Goal: Information Seeking & Learning: Learn about a topic

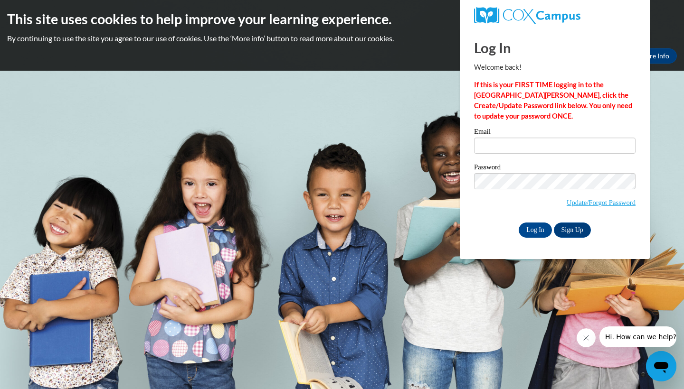
click at [538, 154] on div "Email" at bounding box center [554, 144] width 161 height 33
type input "amoss@georgiasouthern.edu"
click at [534, 228] on input "Log In" at bounding box center [534, 230] width 33 height 15
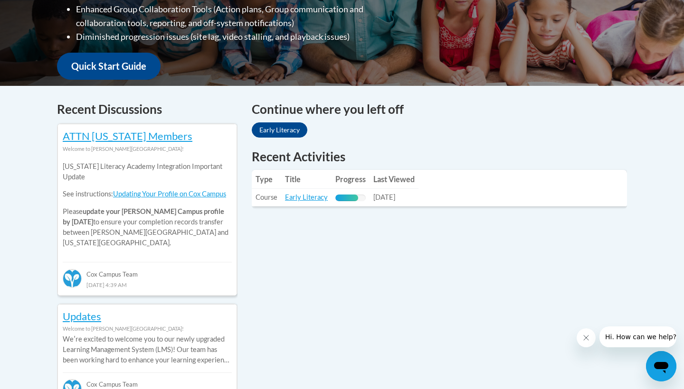
scroll to position [329, 0]
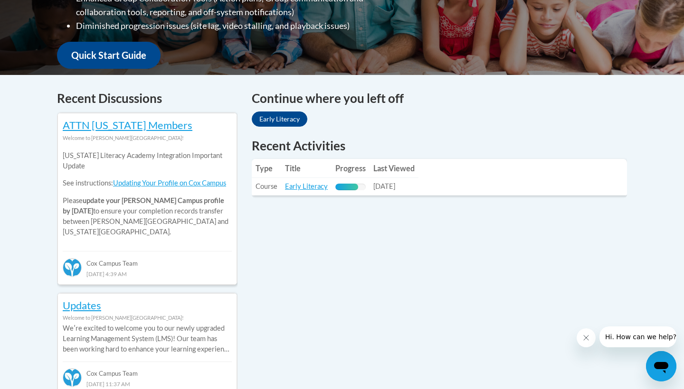
click at [274, 121] on link "Early Literacy" at bounding box center [280, 119] width 56 height 15
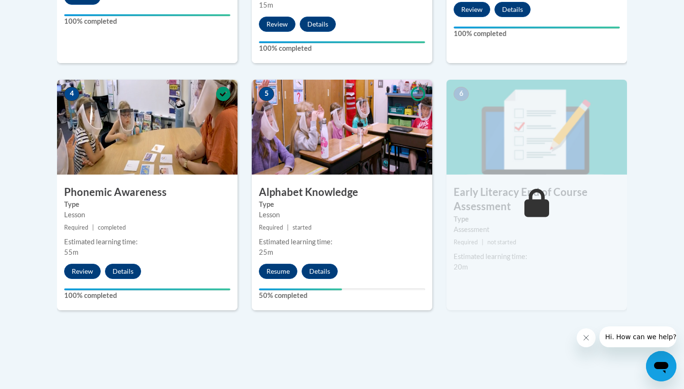
scroll to position [512, 0]
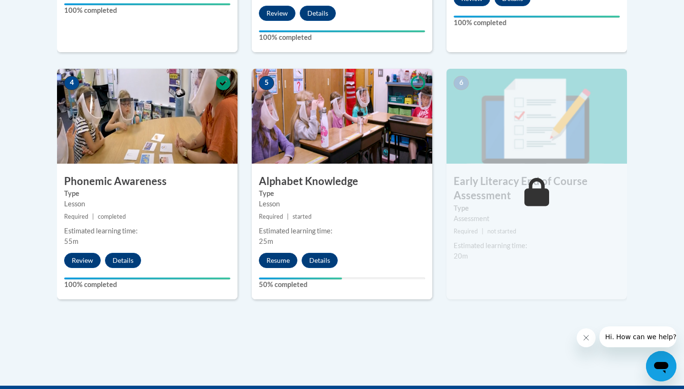
click at [271, 263] on button "Resume" at bounding box center [278, 260] width 38 height 15
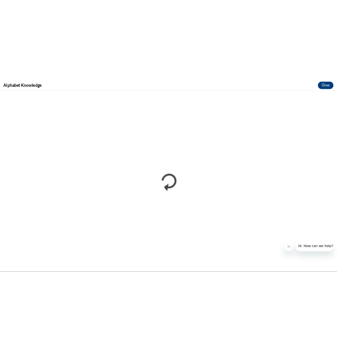
scroll to position [0, 0]
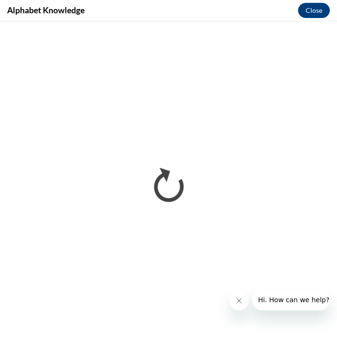
click at [242, 304] on icon "Close message from company" at bounding box center [239, 301] width 8 height 8
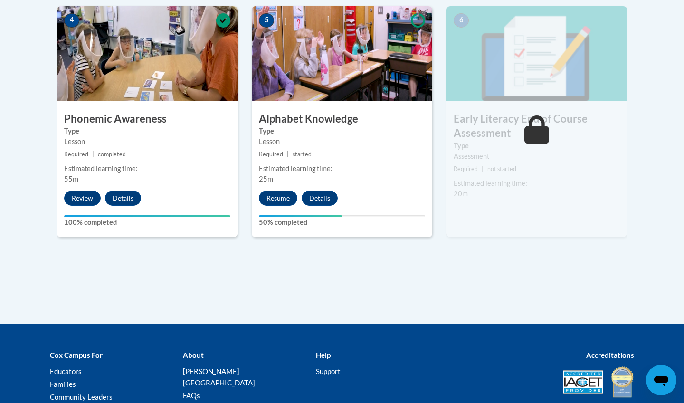
scroll to position [651, 0]
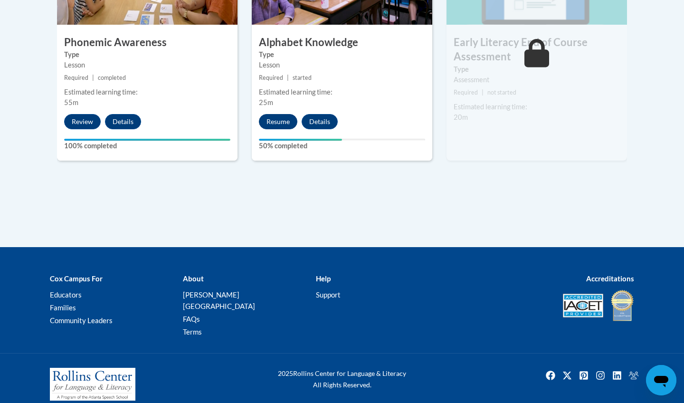
click at [269, 121] on button "Resume" at bounding box center [278, 121] width 38 height 15
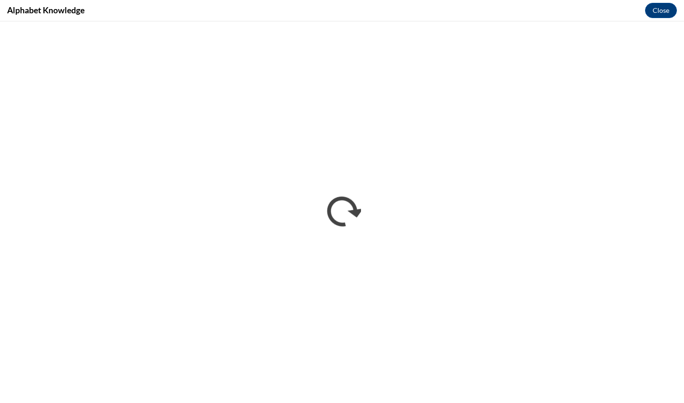
scroll to position [0, 0]
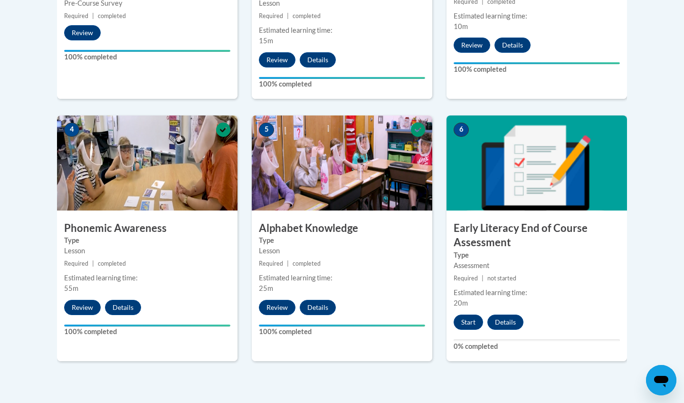
scroll to position [470, 0]
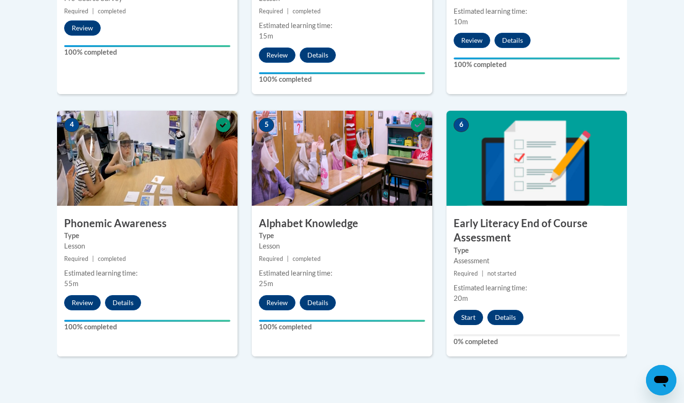
click at [473, 312] on button "Start" at bounding box center [467, 316] width 29 height 15
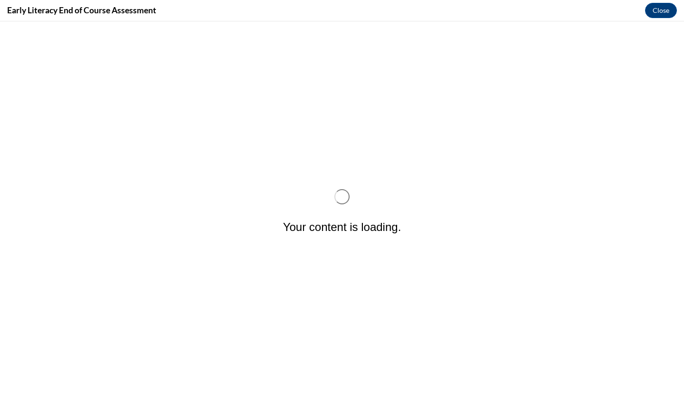
scroll to position [0, 0]
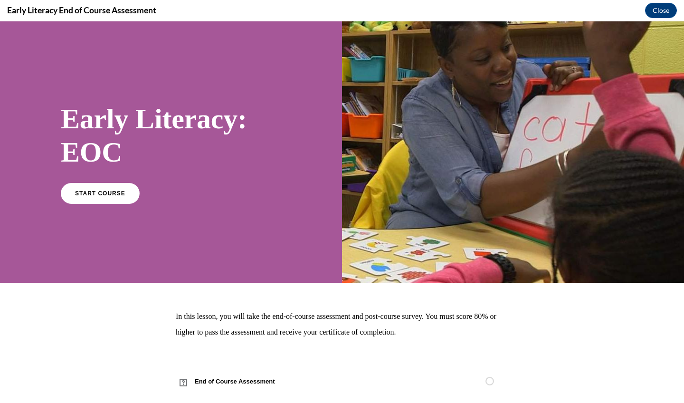
click at [399, 334] on p "In this lesson, you will take the end-of-course assessment and post-course surv…" at bounding box center [342, 323] width 332 height 31
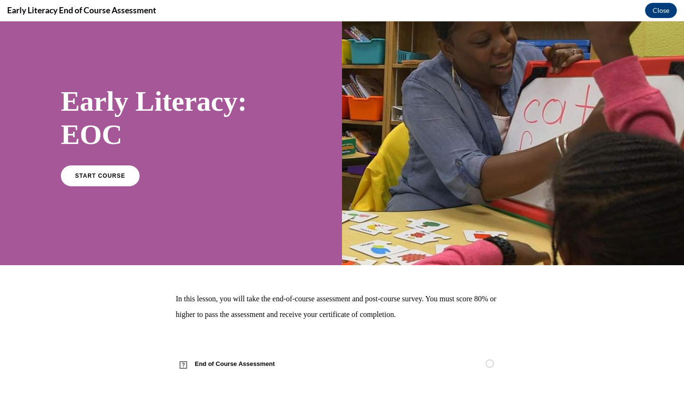
scroll to position [18, 0]
click at [110, 178] on span "START COURSE" at bounding box center [100, 175] width 53 height 7
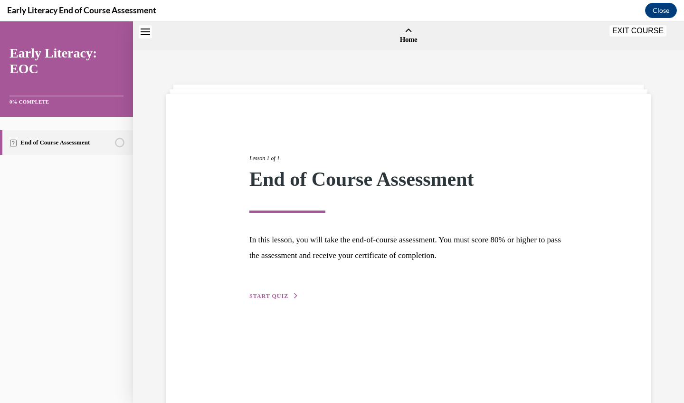
scroll to position [29, 0]
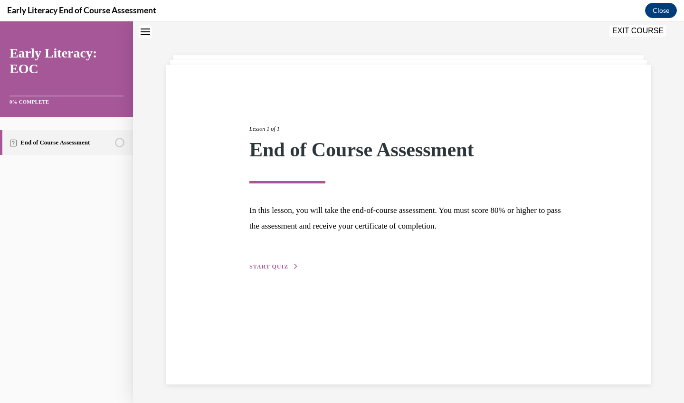
click at [278, 263] on span "START QUIZ" at bounding box center [268, 266] width 39 height 7
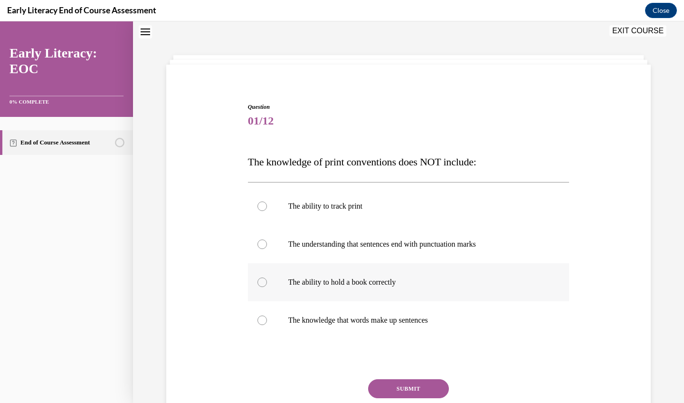
click at [372, 285] on p "The ability to hold a book correctly" at bounding box center [416, 281] width 257 height 9
click at [408, 388] on button "SUBMIT" at bounding box center [408, 388] width 81 height 19
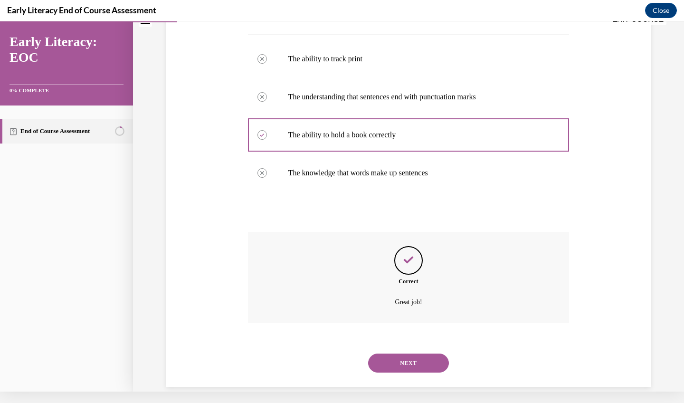
scroll to position [168, 0]
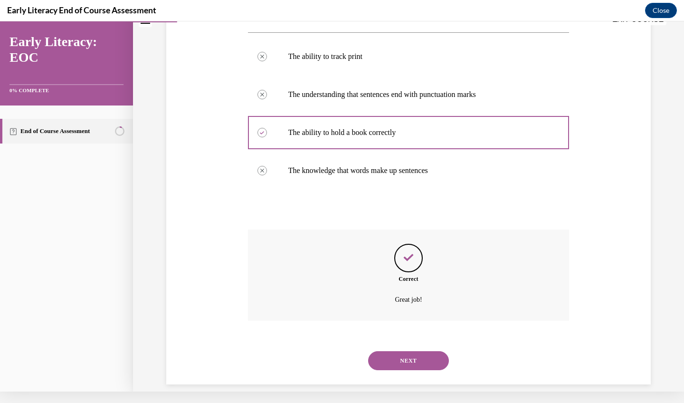
click at [414, 351] on button "NEXT" at bounding box center [408, 360] width 81 height 19
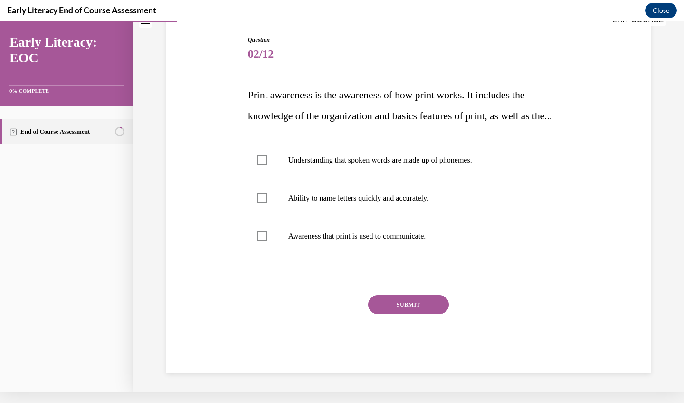
scroll to position [95, 0]
click at [411, 241] on p "Awareness that print is used to communicate." at bounding box center [416, 235] width 257 height 9
click at [408, 314] on button "SUBMIT" at bounding box center [408, 304] width 81 height 19
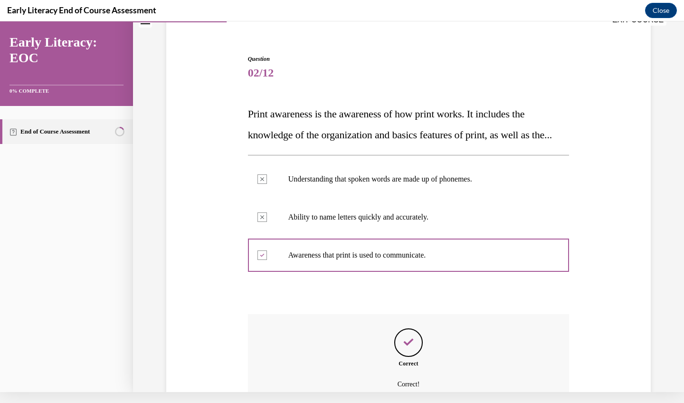
scroll to position [171, 0]
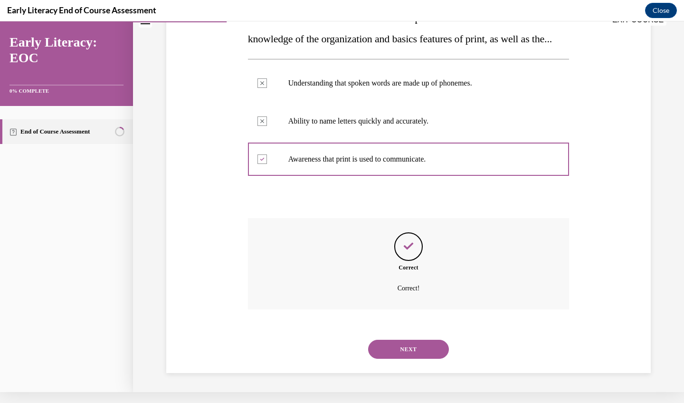
click at [414, 350] on button "NEXT" at bounding box center [408, 348] width 81 height 19
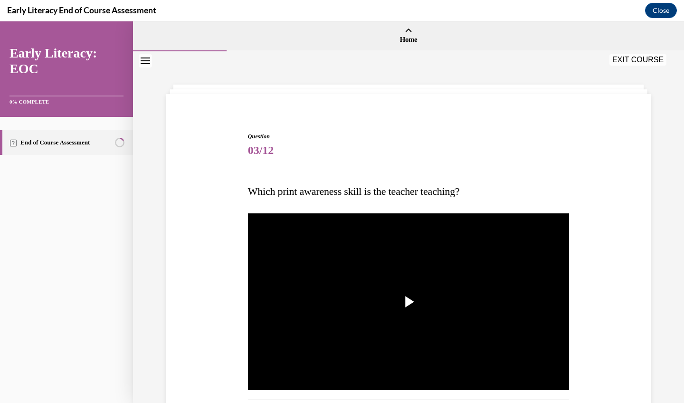
click at [640, 264] on div "Question 03/12 Which print awareness skill is the teacher teaching? Video Playe…" at bounding box center [408, 369] width 489 height 533
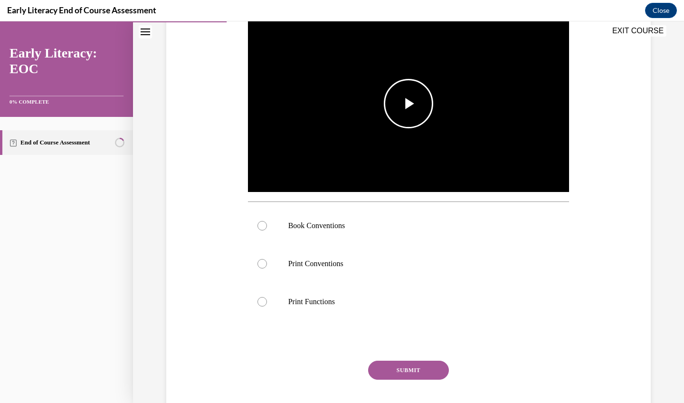
click at [379, 101] on img "Video player" at bounding box center [408, 103] width 321 height 181
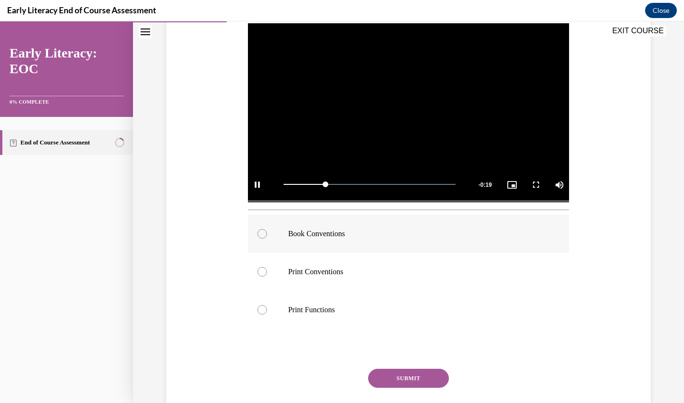
click at [264, 240] on div at bounding box center [408, 234] width 321 height 38
click at [417, 375] on button "SUBMIT" at bounding box center [408, 377] width 81 height 19
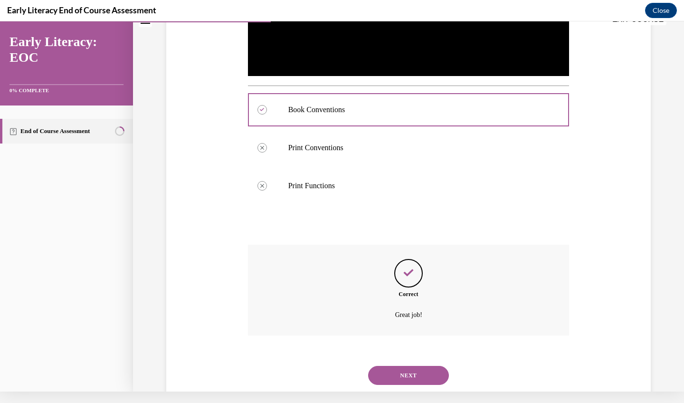
scroll to position [318, 0]
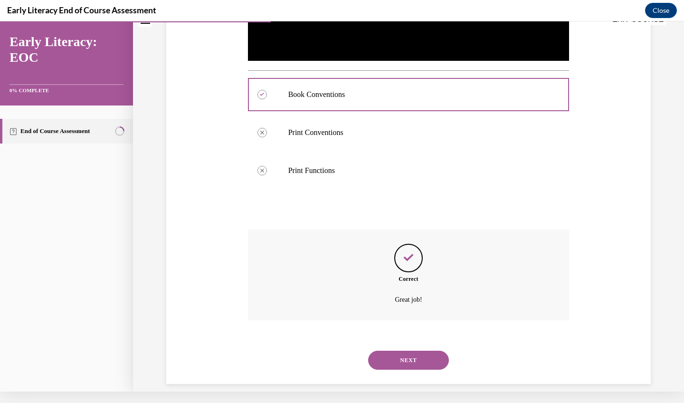
click at [405, 350] on button "NEXT" at bounding box center [408, 359] width 81 height 19
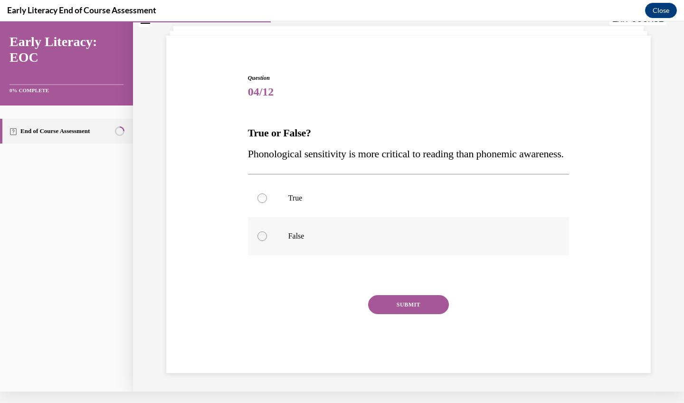
click at [383, 241] on p "False" at bounding box center [416, 235] width 257 height 9
click at [410, 314] on button "SUBMIT" at bounding box center [408, 304] width 81 height 19
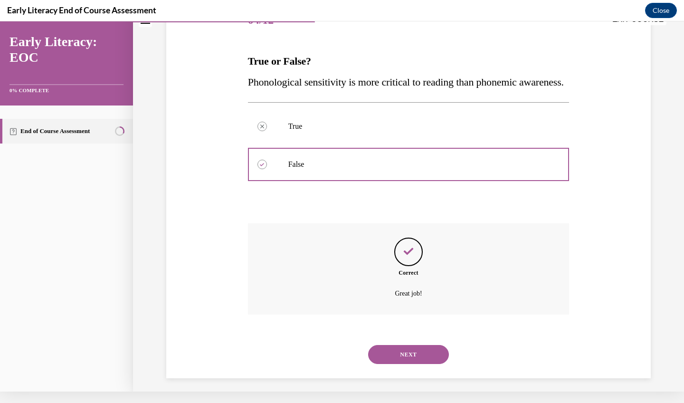
scroll to position [133, 0]
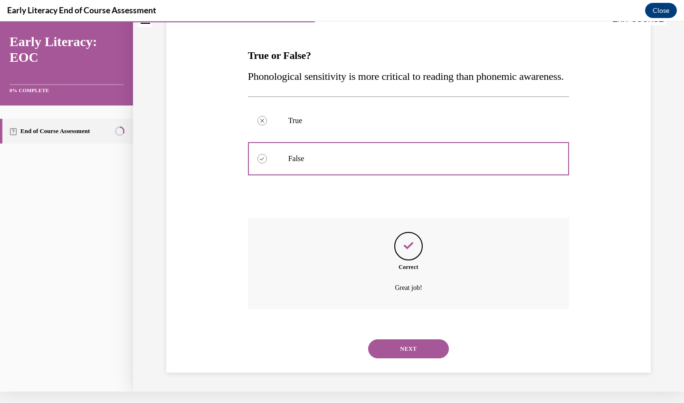
click at [412, 351] on button "NEXT" at bounding box center [408, 348] width 81 height 19
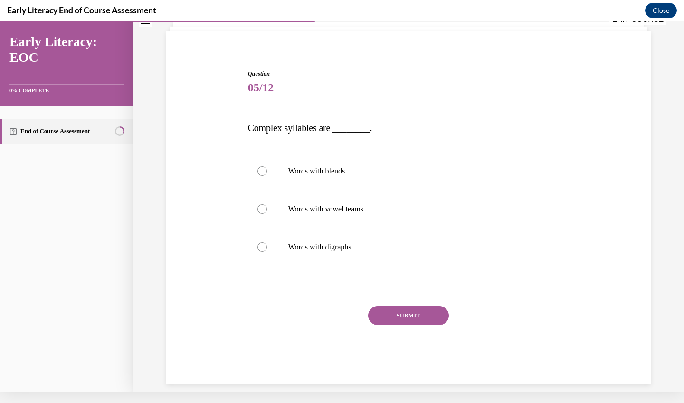
click at [656, 204] on div "Question 05/12 Complex syllables are ________. Words with blends Words with vow…" at bounding box center [408, 196] width 551 height 414
click at [411, 166] on p "Words with blends" at bounding box center [416, 170] width 257 height 9
click at [388, 206] on p "Words with vowel teams" at bounding box center [416, 208] width 257 height 9
click at [385, 177] on div at bounding box center [408, 171] width 321 height 38
click at [401, 317] on button "SUBMIT" at bounding box center [408, 315] width 81 height 19
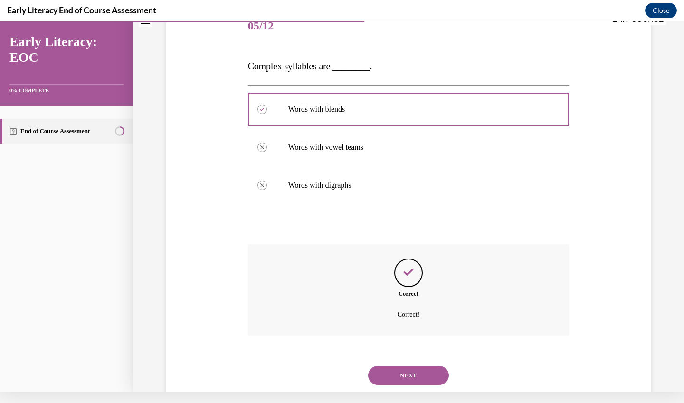
scroll to position [128, 0]
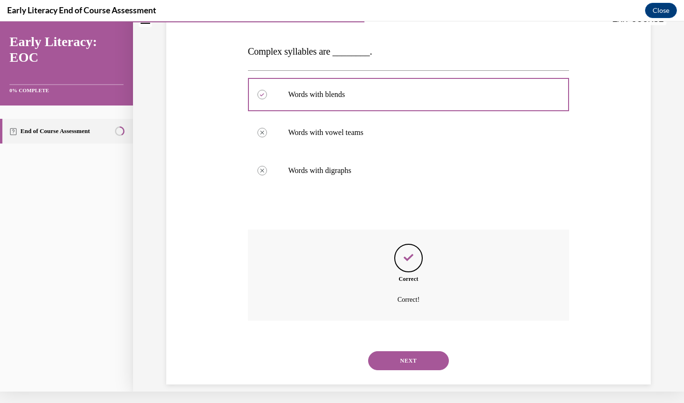
click at [406, 351] on button "NEXT" at bounding box center [408, 360] width 81 height 19
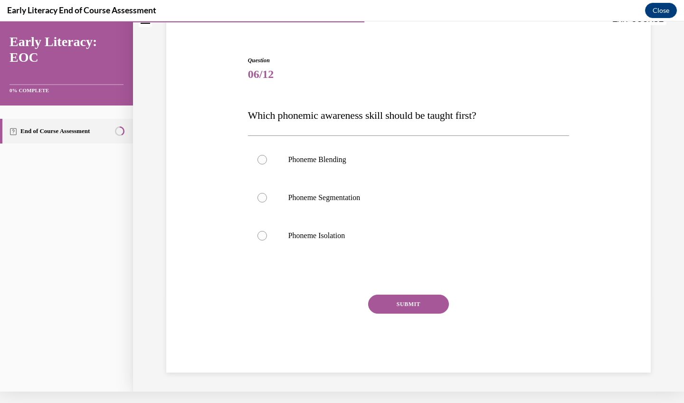
scroll to position [40, 0]
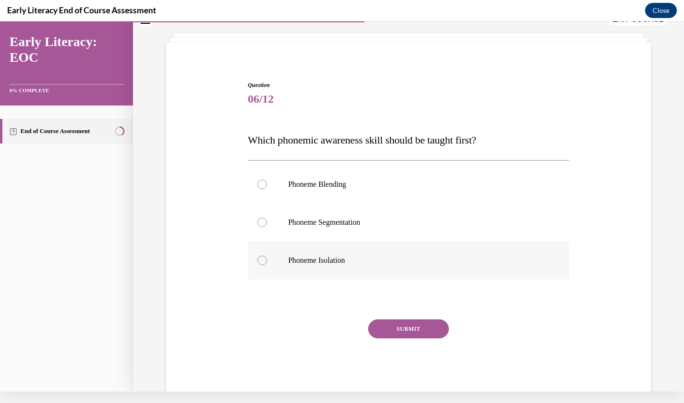
click at [405, 266] on div at bounding box center [408, 260] width 321 height 38
click at [405, 329] on button "SUBMIT" at bounding box center [408, 328] width 81 height 19
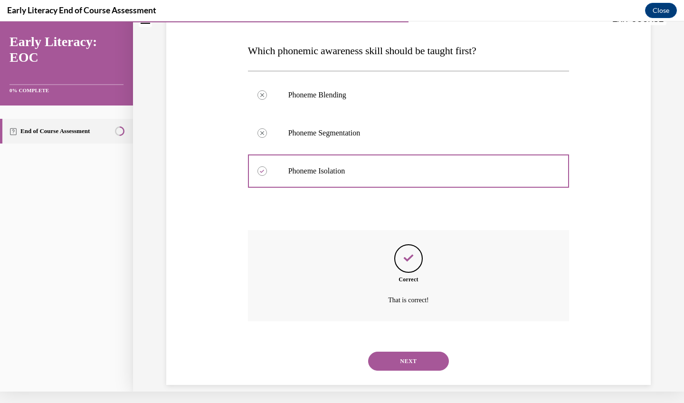
scroll to position [130, 0]
click at [407, 351] on button "NEXT" at bounding box center [408, 360] width 81 height 19
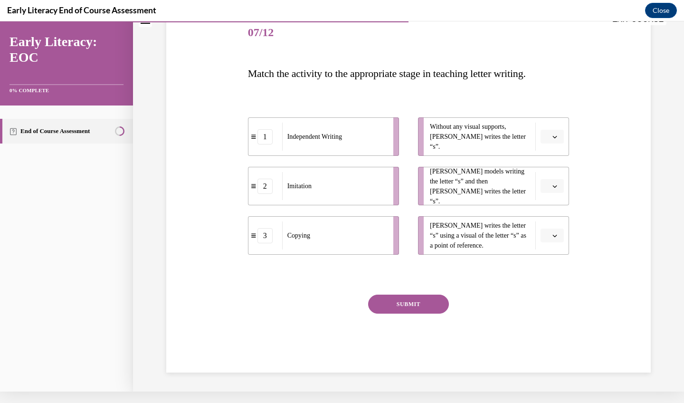
scroll to position [8, 0]
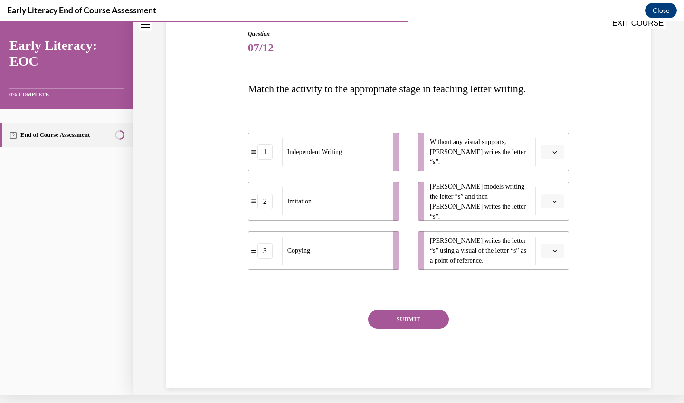
click at [543, 153] on button "button" at bounding box center [551, 152] width 23 height 14
click at [551, 189] on div "1" at bounding box center [551, 191] width 24 height 19
click at [547, 253] on span "Please select an option" at bounding box center [547, 250] width 3 height 9
click at [543, 321] on div "3" at bounding box center [551, 328] width 24 height 19
click at [561, 205] on button "button" at bounding box center [551, 201] width 23 height 14
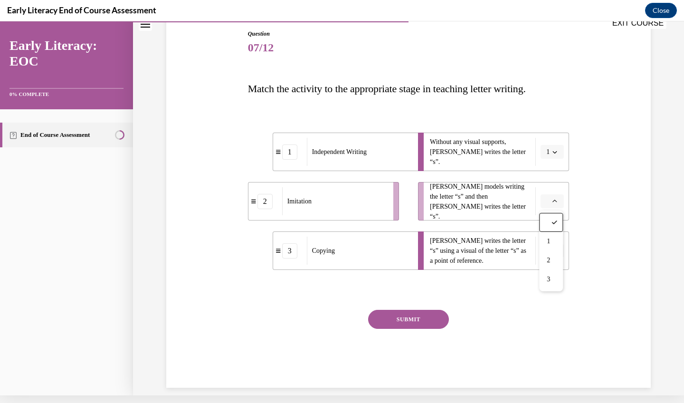
click at [561, 205] on button "button" at bounding box center [551, 201] width 23 height 14
click at [549, 262] on span "2" at bounding box center [547, 260] width 3 height 8
click at [422, 318] on button "SUBMIT" at bounding box center [408, 318] width 81 height 19
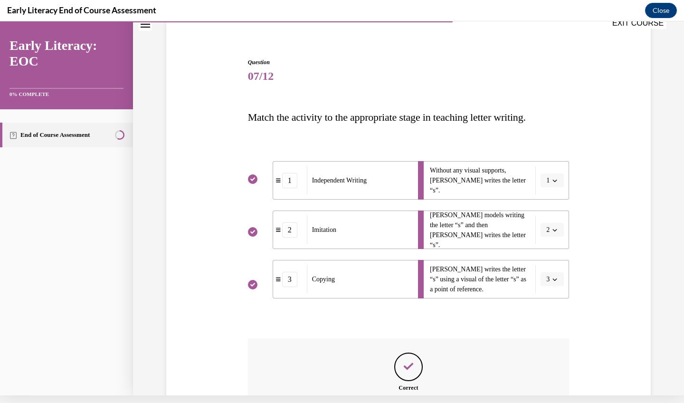
scroll to position [171, 0]
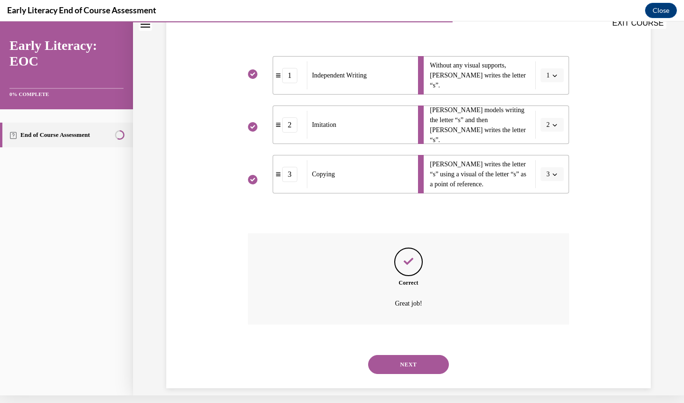
click at [407, 356] on button "NEXT" at bounding box center [408, 364] width 81 height 19
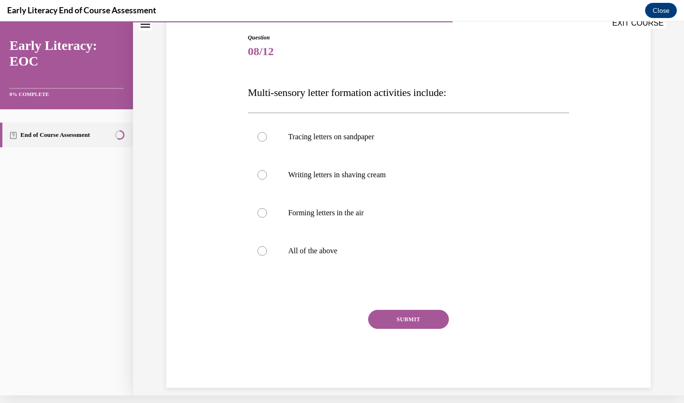
click at [612, 149] on div "Question 08/12 Multi-sensory letter formation activities include: Tracing lette…" at bounding box center [408, 196] width 489 height 383
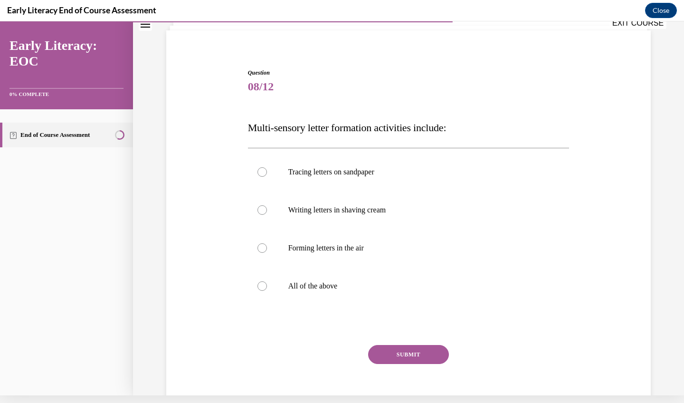
scroll to position [55, 0]
click at [275, 285] on div at bounding box center [408, 287] width 321 height 38
click at [401, 352] on button "SUBMIT" at bounding box center [408, 355] width 81 height 19
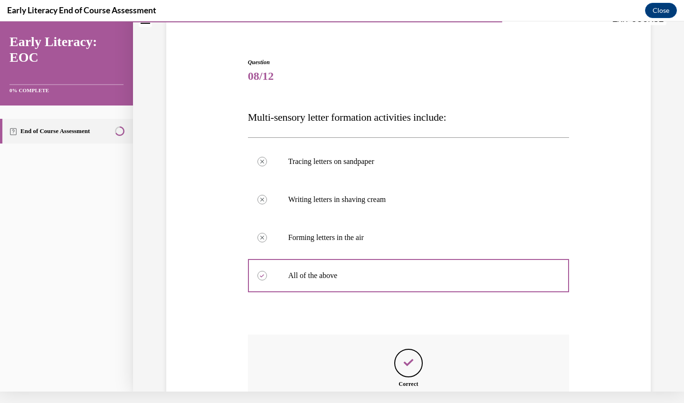
scroll to position [168, 0]
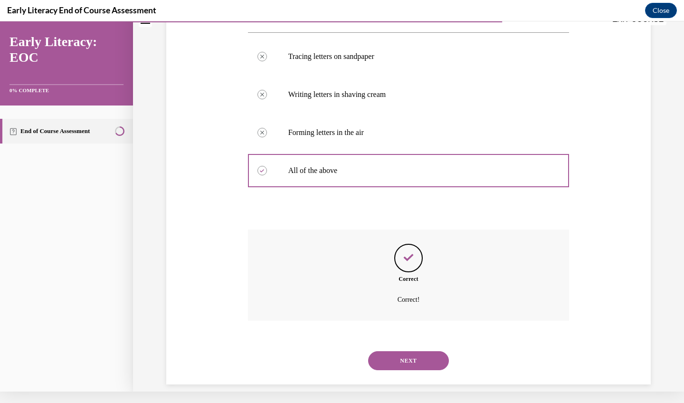
click at [417, 353] on button "NEXT" at bounding box center [408, 360] width 81 height 19
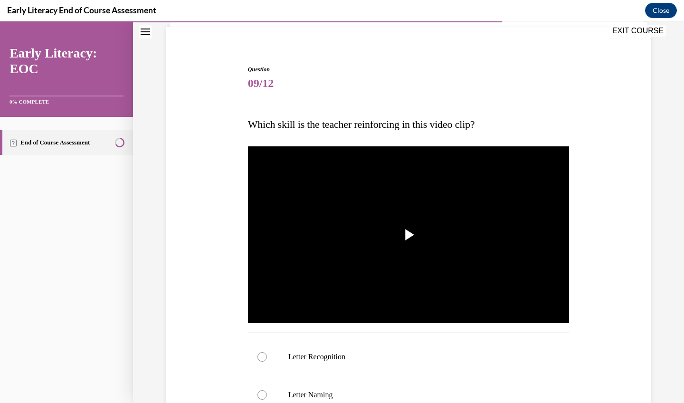
scroll to position [114, 0]
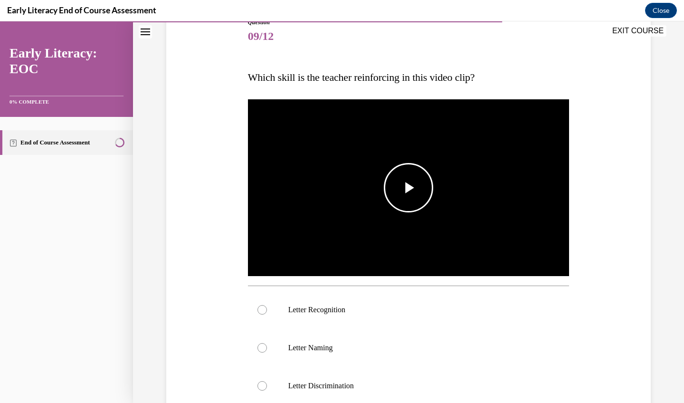
click at [408, 187] on span "Video player" at bounding box center [408, 187] width 0 height 0
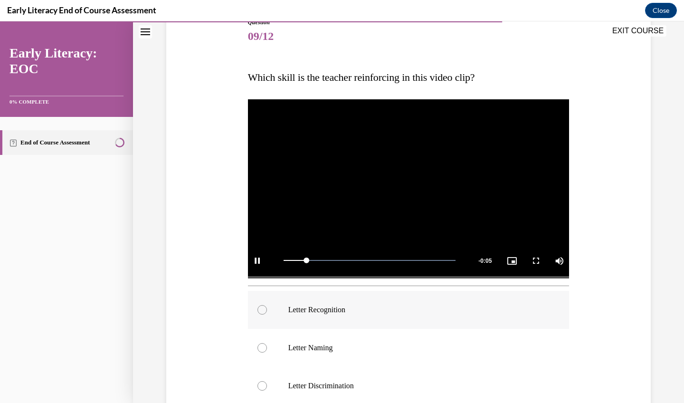
click at [334, 305] on p "Letter Recognition" at bounding box center [416, 309] width 257 height 9
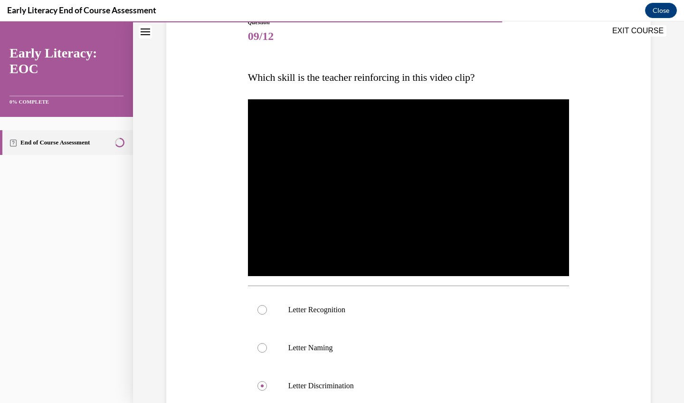
scroll to position [154, 0]
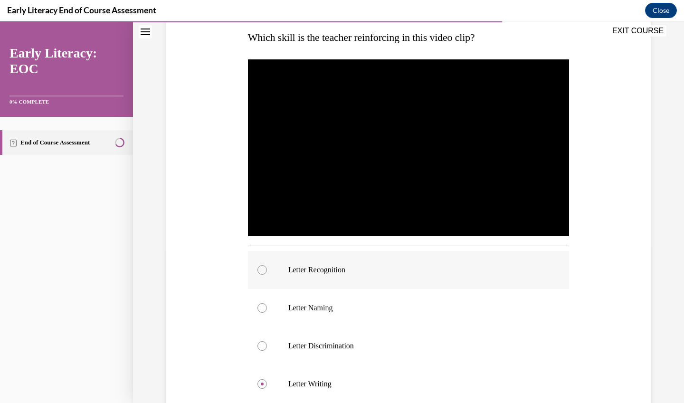
click at [320, 269] on p "Letter Recognition" at bounding box center [416, 269] width 257 height 9
click at [612, 240] on div "Question 09/12 Which skill is the teacher reinforcing in this video clip? Video…" at bounding box center [408, 235] width 489 height 571
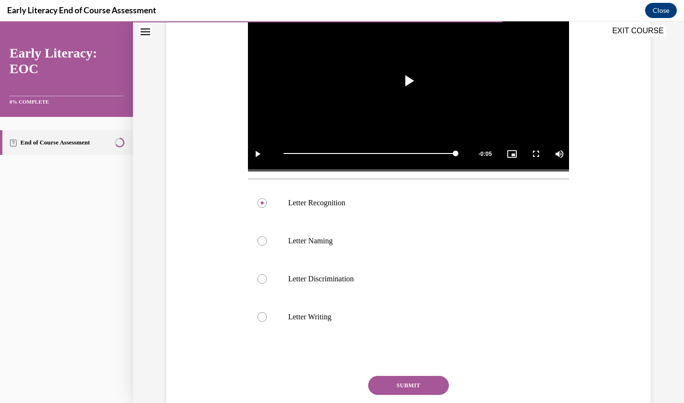
scroll to position [279, 0]
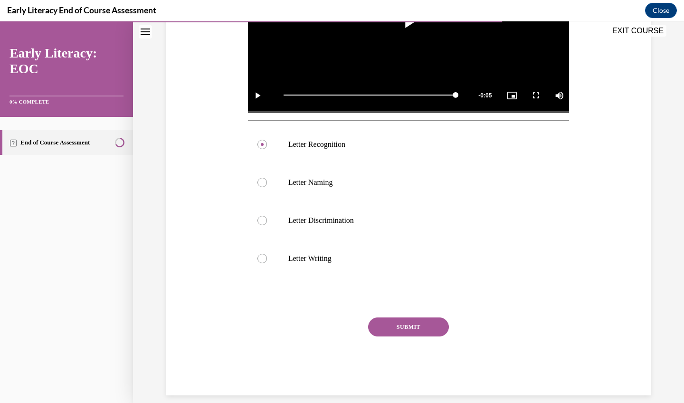
click at [411, 333] on button "SUBMIT" at bounding box center [408, 326] width 81 height 19
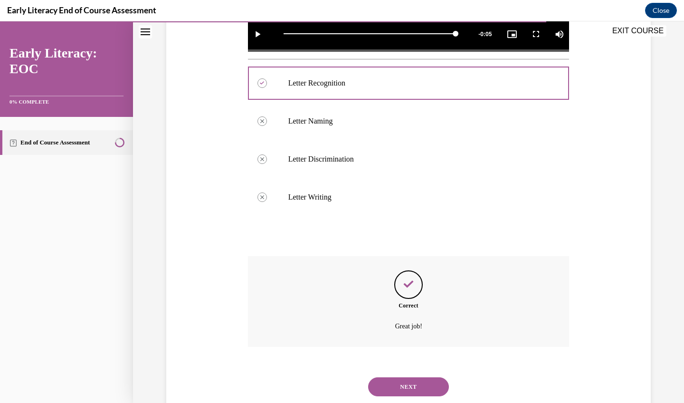
scroll to position [356, 0]
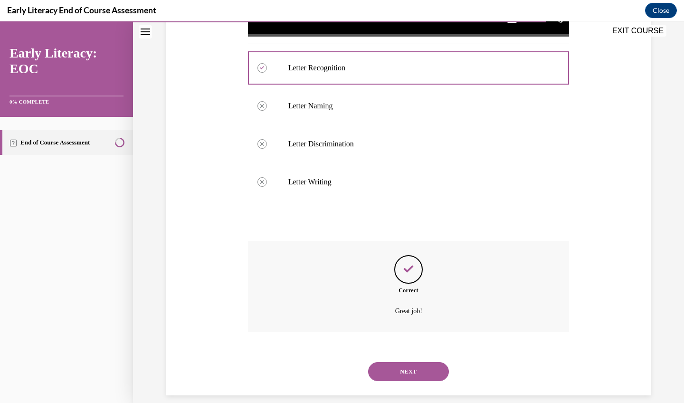
click at [405, 363] on button "NEXT" at bounding box center [408, 371] width 81 height 19
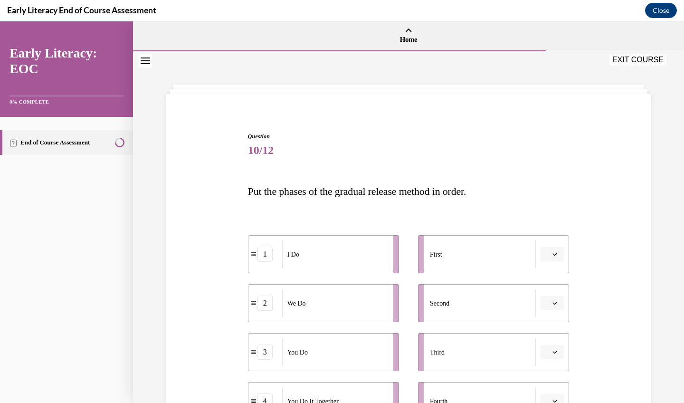
click at [656, 271] on div "Question 10/12 Put the phases of the gradual release method in order. 1 I Do 2 …" at bounding box center [408, 303] width 551 height 505
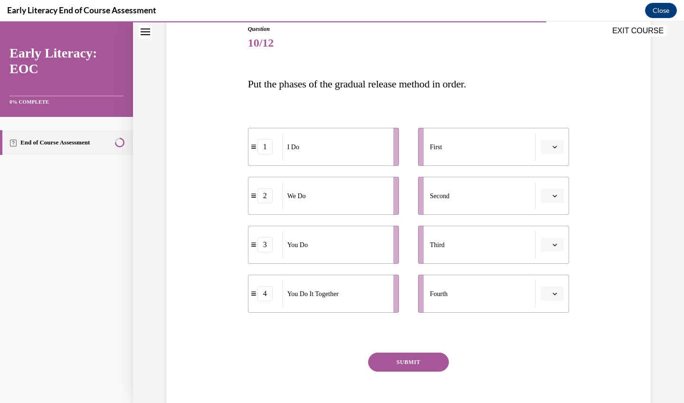
scroll to position [109, 0]
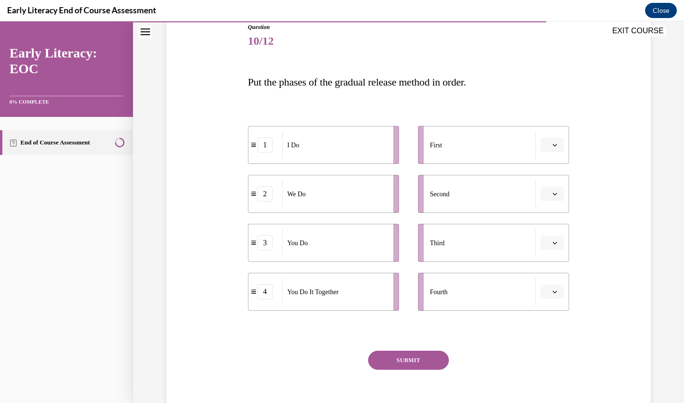
click at [558, 150] on button "button" at bounding box center [551, 145] width 23 height 14
click at [552, 186] on div "1" at bounding box center [551, 185] width 24 height 19
click at [548, 197] on span "Please select an option" at bounding box center [547, 193] width 3 height 9
click at [547, 254] on span "2" at bounding box center [547, 253] width 3 height 8
click at [554, 286] on button "button" at bounding box center [551, 291] width 23 height 14
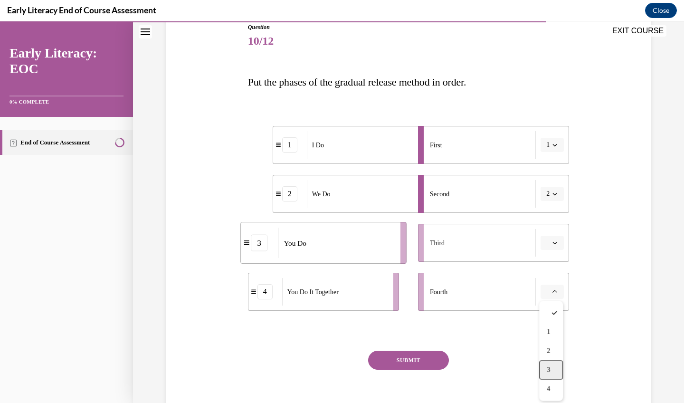
click at [548, 371] on span "3" at bounding box center [547, 370] width 3 height 8
click at [544, 244] on button "button" at bounding box center [551, 242] width 23 height 14
click at [549, 344] on div "4" at bounding box center [551, 339] width 24 height 19
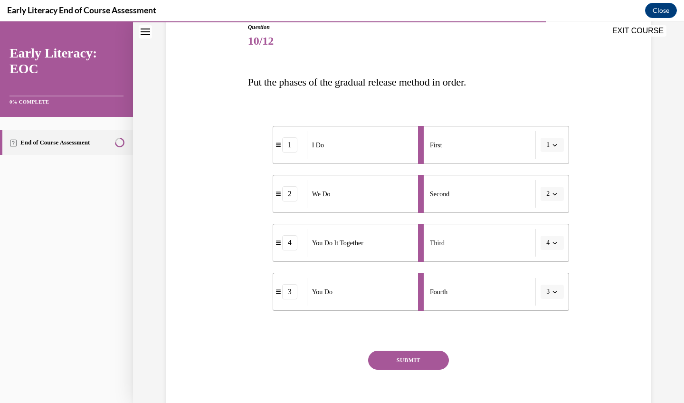
click at [548, 242] on span "4" at bounding box center [547, 242] width 3 height 9
click at [548, 322] on span "3" at bounding box center [545, 321] width 3 height 8
click at [549, 243] on span "3" at bounding box center [547, 242] width 3 height 9
click at [515, 295] on div "Fourth" at bounding box center [483, 292] width 106 height 28
click at [546, 294] on span "Please select an option" at bounding box center [547, 291] width 3 height 9
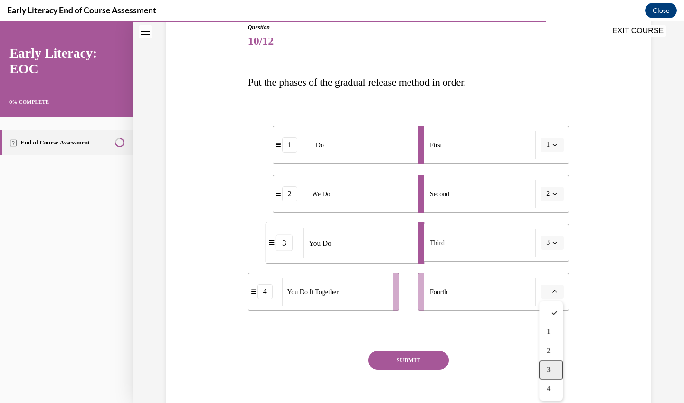
click at [550, 368] on span "3" at bounding box center [547, 370] width 3 height 8
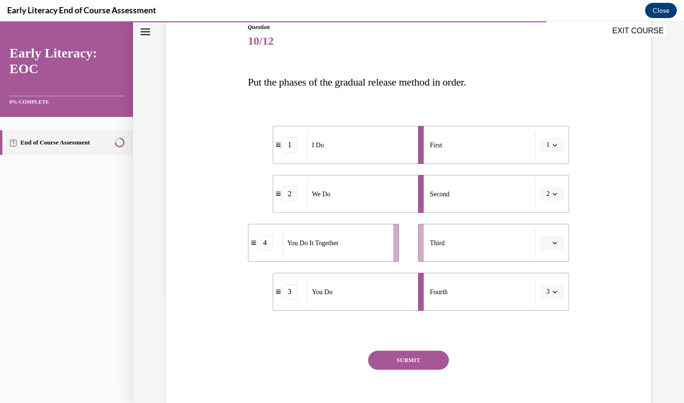
click at [553, 292] on icon "button" at bounding box center [555, 291] width 4 height 2
click at [548, 385] on span "4" at bounding box center [545, 389] width 3 height 8
click at [554, 291] on icon "button" at bounding box center [554, 291] width 5 height 5
click at [543, 369] on div "3" at bounding box center [549, 369] width 24 height 19
click at [554, 293] on icon "button" at bounding box center [554, 291] width 5 height 5
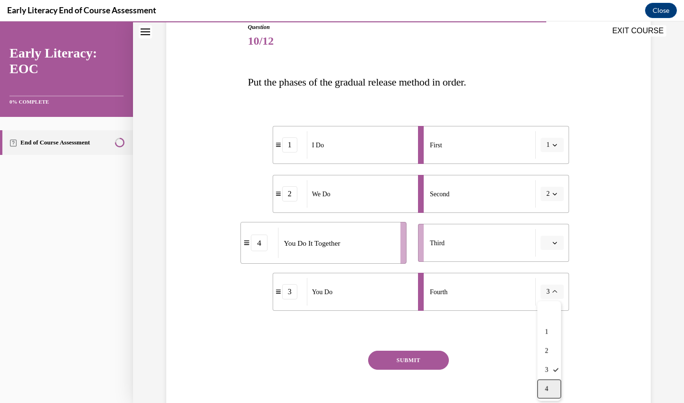
click at [547, 389] on span "4" at bounding box center [545, 389] width 3 height 8
click at [592, 305] on div "Question 10/12 Put the phases of the gradual release method in order. 1 I Do 2 …" at bounding box center [408, 211] width 489 height 434
click at [584, 245] on div "Question 10/12 Put the phases of the gradual release method in order. 1 I Do 2 …" at bounding box center [408, 211] width 489 height 434
click at [555, 245] on span "button" at bounding box center [554, 242] width 7 height 7
click at [553, 261] on icon at bounding box center [554, 264] width 6 height 6
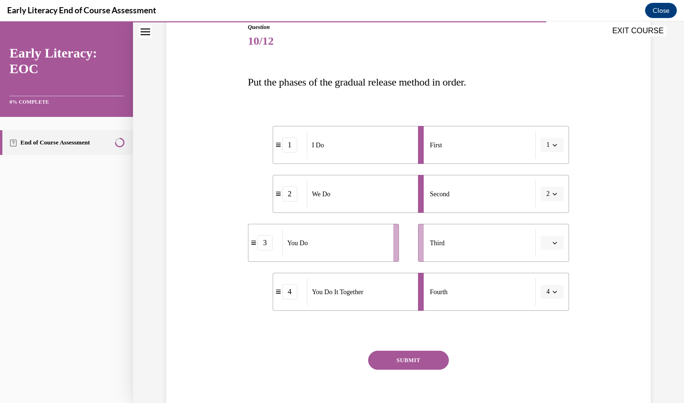
click at [548, 299] on li "Fourth 4" at bounding box center [493, 291] width 151 height 38
click at [549, 289] on span "4" at bounding box center [547, 291] width 3 height 9
click at [550, 308] on div at bounding box center [549, 312] width 24 height 19
click at [592, 281] on div "Question 10/12 Put the phases of the gradual release method in order. 1 I Do 2 …" at bounding box center [408, 211] width 489 height 434
click at [553, 290] on icon "button" at bounding box center [554, 291] width 5 height 5
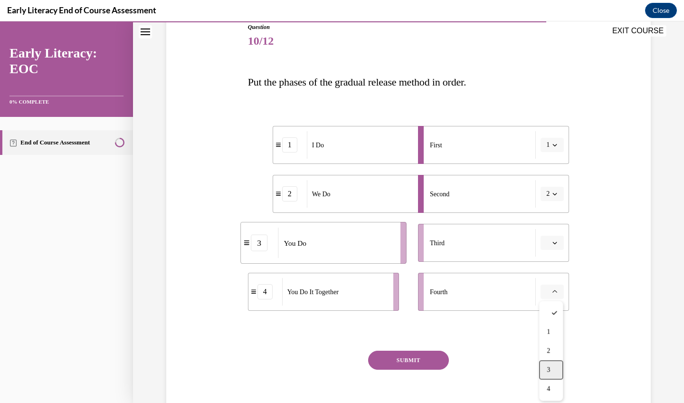
click at [555, 366] on div "3" at bounding box center [551, 369] width 24 height 19
click at [596, 315] on div "Question 10/12 Put the phases of the gradual release method in order. 1 I Do 2 …" at bounding box center [408, 211] width 489 height 434
click at [288, 292] on div "3" at bounding box center [289, 291] width 15 height 15
click at [321, 294] on span "You Do" at bounding box center [322, 292] width 20 height 10
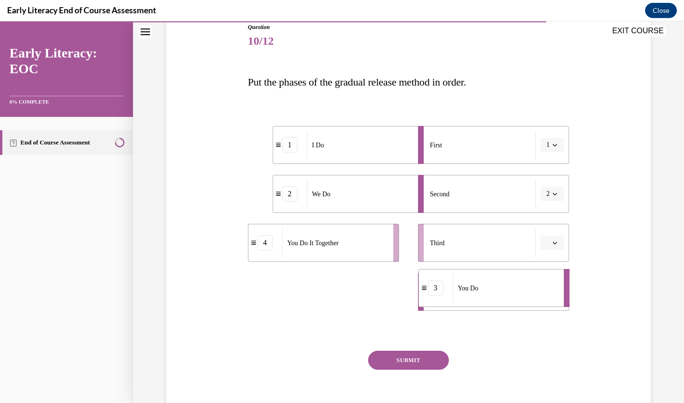
drag, startPoint x: 321, startPoint y: 294, endPoint x: 467, endPoint y: 291, distance: 146.2
click at [467, 291] on span "You Do" at bounding box center [468, 288] width 20 height 10
click at [623, 259] on div "Question 10/12 Put the phases of the gradual release method in order. 1 I Do 2 …" at bounding box center [408, 211] width 489 height 434
click at [552, 290] on icon "button" at bounding box center [554, 291] width 5 height 5
click at [598, 312] on div "Question 10/12 Put the phases of the gradual release method in order. 1 I Do 2 …" at bounding box center [408, 211] width 489 height 434
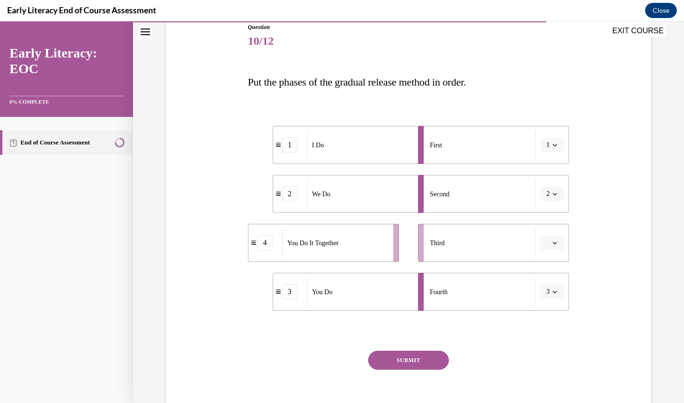
click at [398, 297] on div "You Do" at bounding box center [359, 292] width 105 height 28
click at [397, 302] on div "You Do" at bounding box center [359, 292] width 105 height 28
click at [377, 221] on ul "1 I Do 2 We Do 4 You Do It Together 3 You Do" at bounding box center [328, 218] width 160 height 185
click at [367, 194] on div "We Do" at bounding box center [359, 194] width 105 height 28
click at [262, 244] on div "4" at bounding box center [264, 242] width 15 height 15
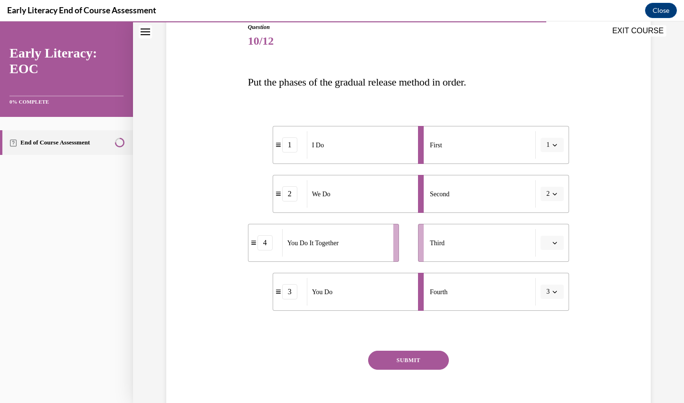
click at [262, 244] on div "4" at bounding box center [264, 242] width 15 height 15
drag, startPoint x: 334, startPoint y: 297, endPoint x: 311, endPoint y: 222, distance: 78.8
click at [311, 222] on div "You Do" at bounding box center [339, 217] width 105 height 28
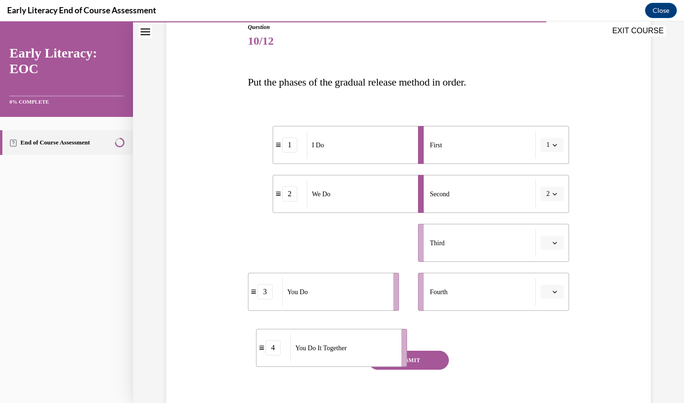
drag, startPoint x: 314, startPoint y: 238, endPoint x: 322, endPoint y: 342, distance: 104.7
click at [322, 343] on span "You Do It Together" at bounding box center [320, 348] width 51 height 10
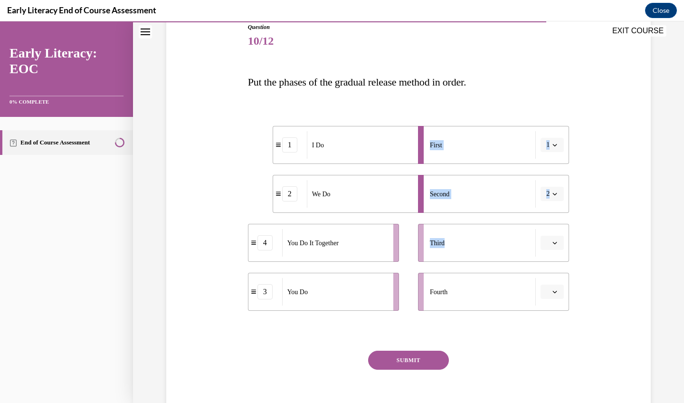
drag, startPoint x: 458, startPoint y: 239, endPoint x: 326, endPoint y: 216, distance: 134.5
click at [326, 216] on div "1 I Do 2 We Do 4 You Do It Together 3 You Do First 1 Second 2 Third Fourth" at bounding box center [408, 209] width 321 height 204
click at [355, 303] on div "You Do" at bounding box center [334, 292] width 105 height 28
click at [543, 326] on div at bounding box center [408, 330] width 321 height 11
click at [459, 292] on div "Fourth" at bounding box center [483, 292] width 106 height 28
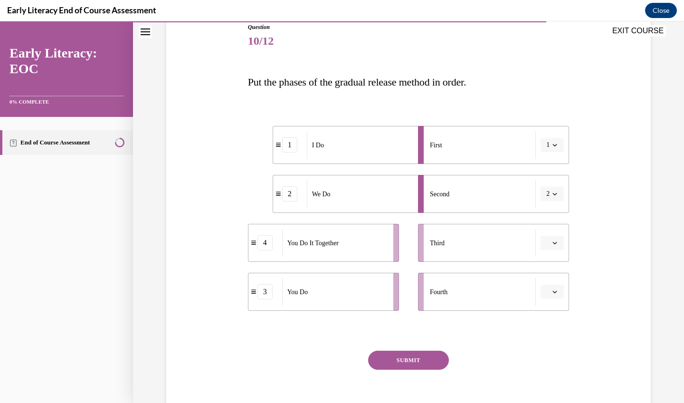
click at [389, 245] on li "4 You Do It Together" at bounding box center [323, 243] width 151 height 38
click at [268, 245] on div "4" at bounding box center [264, 242] width 15 height 15
click at [548, 244] on span "Please select an option" at bounding box center [547, 242] width 3 height 9
click at [548, 324] on span "3" at bounding box center [547, 321] width 3 height 8
click at [548, 324] on div "Question 10/12 Put the phases of the gradual release method in order. 1 I Do 2 …" at bounding box center [408, 225] width 321 height 405
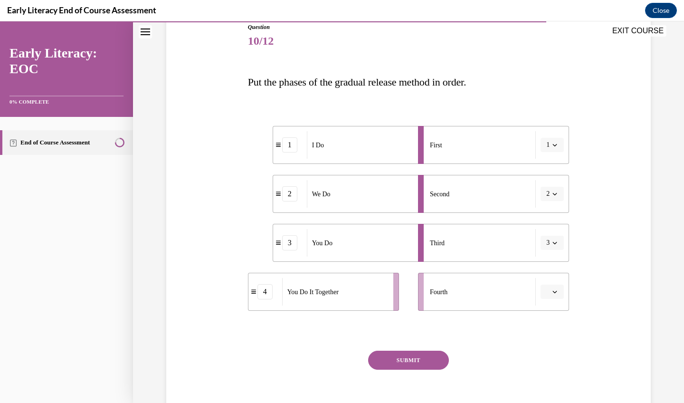
click at [548, 324] on div "Question 10/12 Put the phases of the gradual release method in order. 1 I Do 2 …" at bounding box center [408, 225] width 321 height 405
click at [555, 293] on icon "button" at bounding box center [554, 291] width 5 height 5
click at [550, 368] on span "3" at bounding box center [547, 370] width 3 height 8
click at [556, 292] on icon "button" at bounding box center [554, 291] width 5 height 5
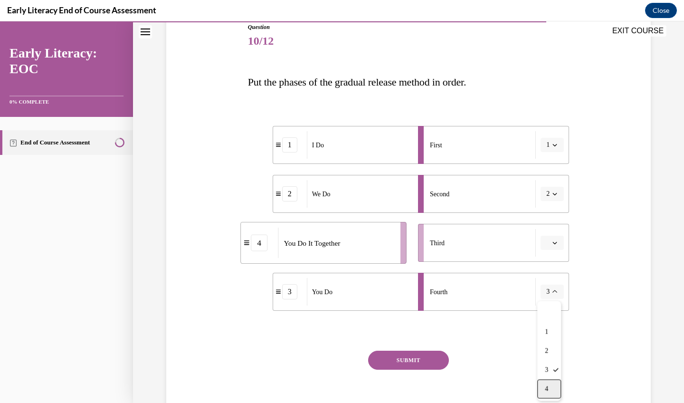
click at [548, 392] on span "4" at bounding box center [545, 389] width 3 height 8
click at [544, 356] on div "SUBMIT" at bounding box center [408, 373] width 321 height 47
click at [505, 193] on div "Second" at bounding box center [483, 194] width 106 height 28
click at [359, 205] on div "We Do" at bounding box center [359, 194] width 105 height 28
click at [286, 195] on div "2" at bounding box center [289, 193] width 15 height 15
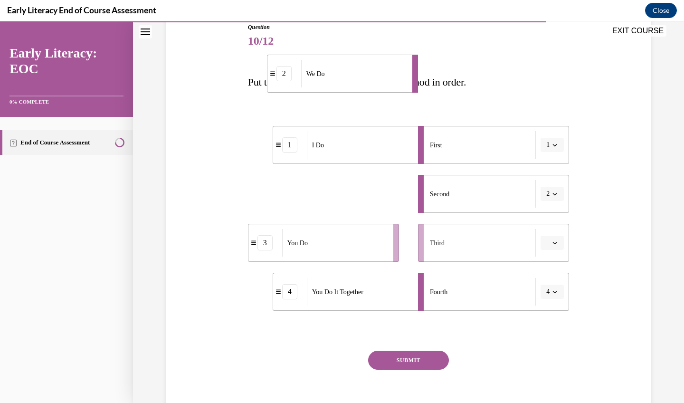
drag, startPoint x: 286, startPoint y: 195, endPoint x: 280, endPoint y: 75, distance: 120.2
click at [280, 75] on div "2" at bounding box center [283, 73] width 15 height 15
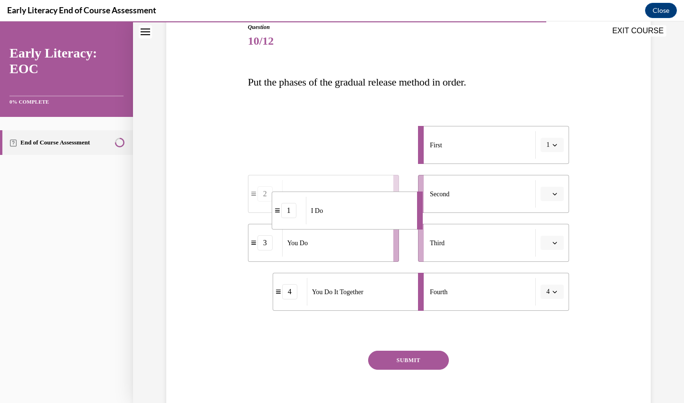
drag, startPoint x: 291, startPoint y: 142, endPoint x: 290, endPoint y: 208, distance: 65.5
drag, startPoint x: 293, startPoint y: 200, endPoint x: 289, endPoint y: 132, distance: 68.0
click at [289, 133] on div "1" at bounding box center [288, 131] width 15 height 15
drag, startPoint x: 272, startPoint y: 201, endPoint x: 331, endPoint y: 155, distance: 75.4
click at [331, 155] on li "1 I Do" at bounding box center [382, 147] width 151 height 38
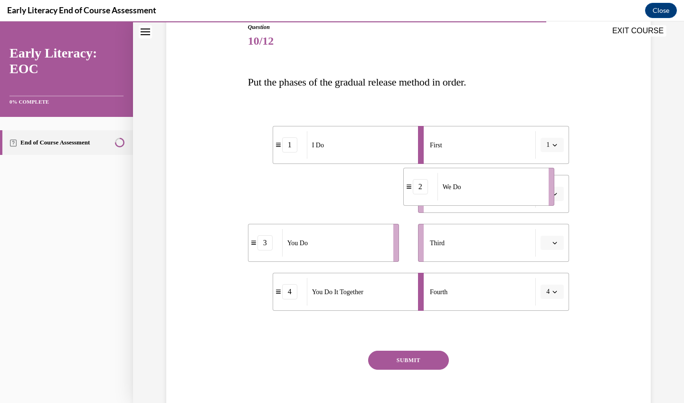
drag, startPoint x: 274, startPoint y: 208, endPoint x: 441, endPoint y: 211, distance: 167.1
click at [441, 206] on li "2 We Do" at bounding box center [478, 187] width 151 height 38
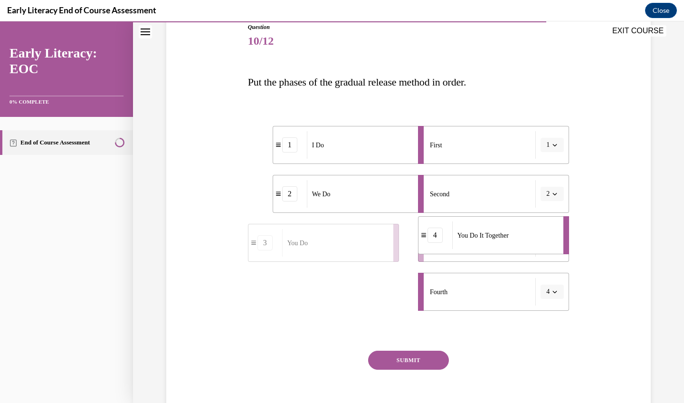
drag, startPoint x: 298, startPoint y: 305, endPoint x: 443, endPoint y: 247, distance: 156.4
click at [443, 247] on li "4 You Do It Together" at bounding box center [493, 235] width 151 height 38
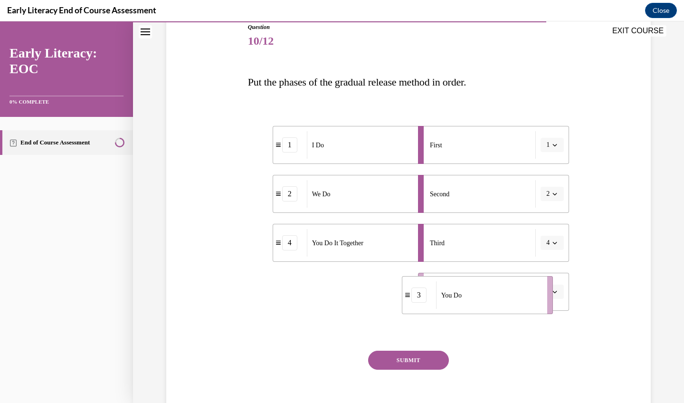
drag, startPoint x: 319, startPoint y: 302, endPoint x: 478, endPoint y: 302, distance: 158.1
click at [478, 302] on div "You Do" at bounding box center [488, 295] width 105 height 28
click at [429, 356] on button "SUBMIT" at bounding box center [408, 359] width 81 height 19
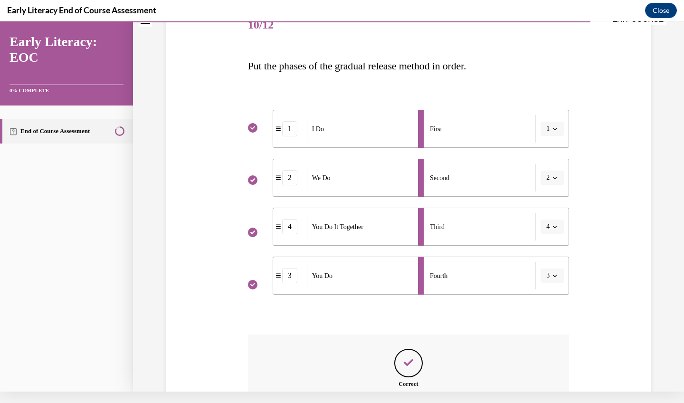
scroll to position [219, 0]
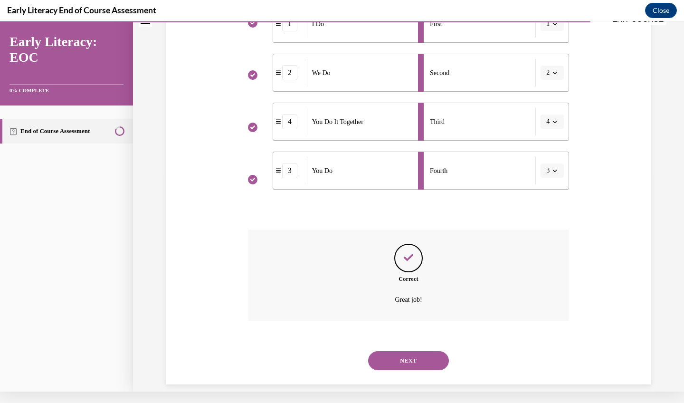
click at [412, 351] on button "NEXT" at bounding box center [408, 360] width 81 height 19
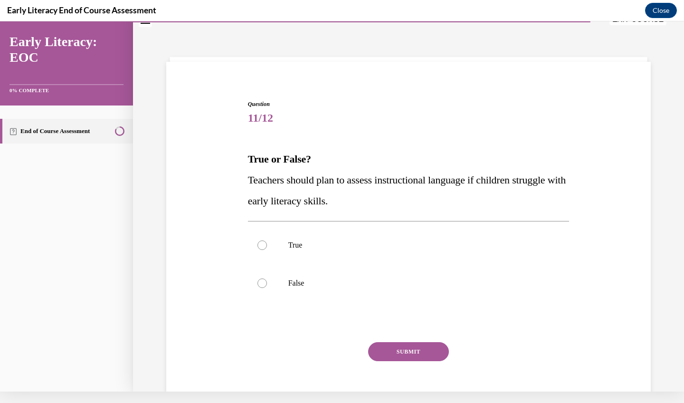
scroll to position [19, 0]
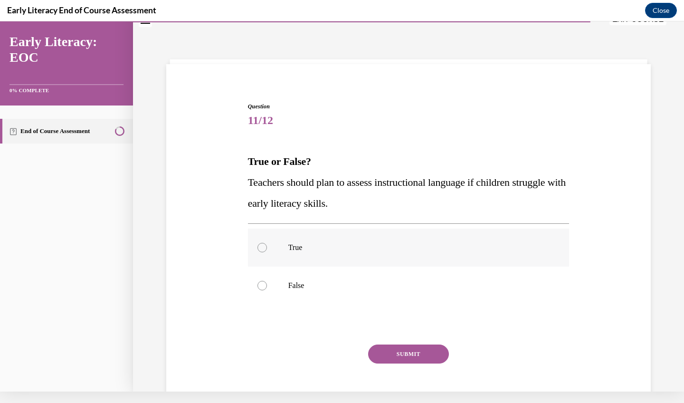
click at [280, 256] on div at bounding box center [408, 247] width 321 height 38
click at [415, 353] on button "SUBMIT" at bounding box center [408, 353] width 81 height 19
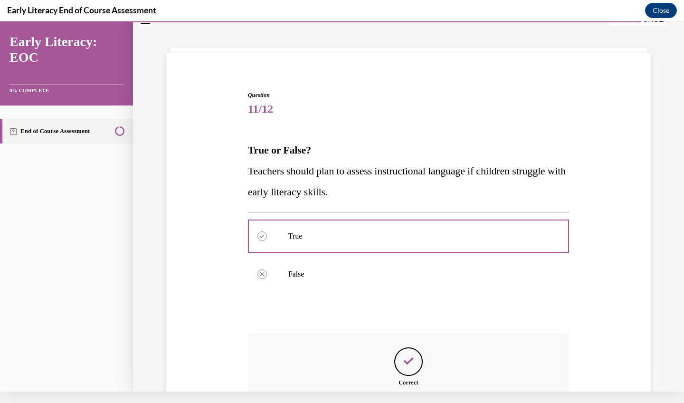
scroll to position [133, 0]
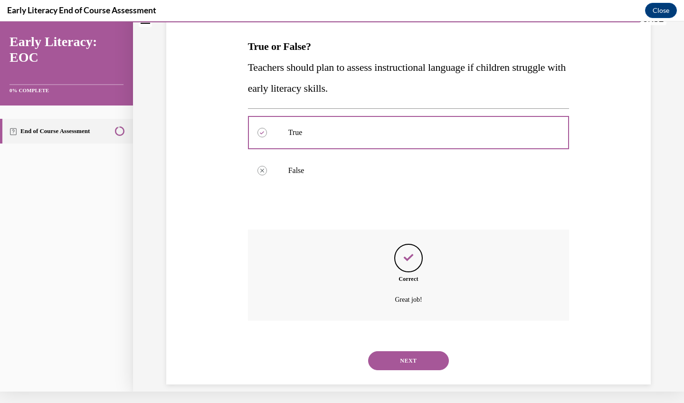
click at [415, 354] on button "NEXT" at bounding box center [408, 360] width 81 height 19
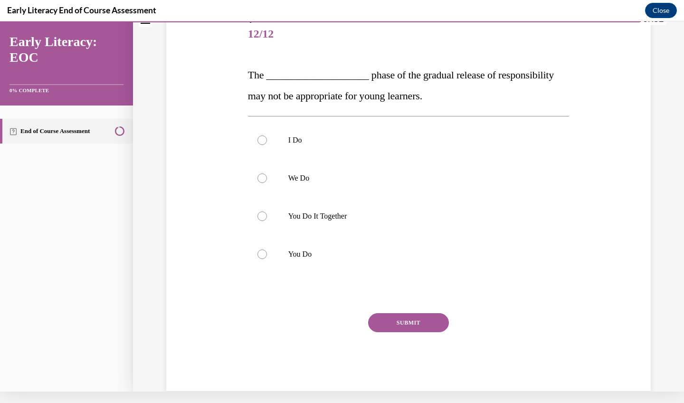
scroll to position [0, 0]
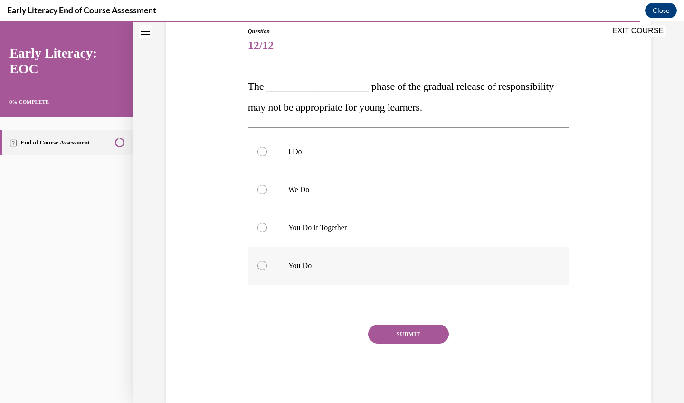
click at [295, 263] on p "You Do" at bounding box center [416, 265] width 257 height 9
click at [396, 332] on button "SUBMIT" at bounding box center [408, 333] width 81 height 19
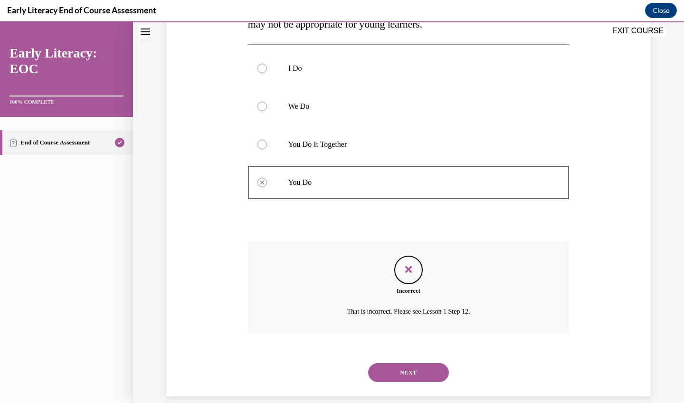
scroll to position [188, 0]
click at [329, 142] on p "You Do It Together" at bounding box center [416, 143] width 257 height 9
click at [600, 304] on div "Question 12/12 The ____________________ phase of the gradual release of respons…" at bounding box center [408, 155] width 489 height 480
click at [416, 363] on button "NEXT" at bounding box center [408, 371] width 81 height 19
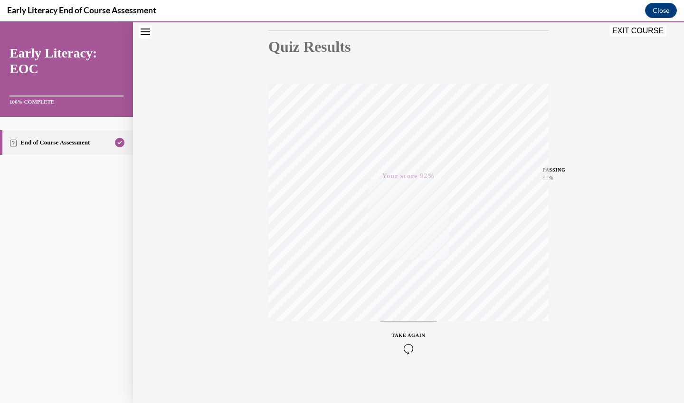
scroll to position [105, 0]
click at [633, 33] on button "EXIT COURSE" at bounding box center [637, 30] width 57 height 11
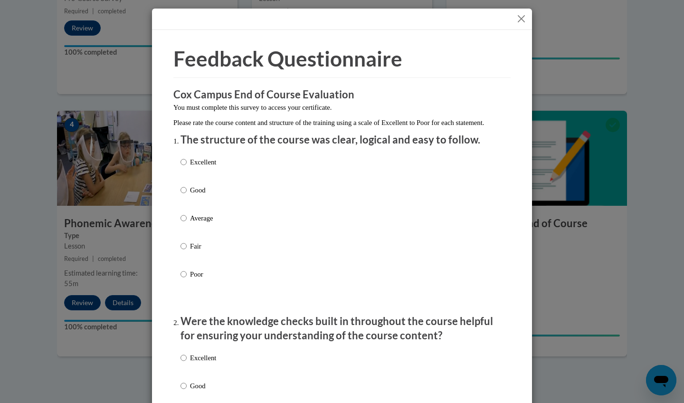
click at [183, 167] on input "Excellent" at bounding box center [183, 162] width 6 height 10
radio input "true"
click at [182, 362] on input "Excellent" at bounding box center [183, 357] width 6 height 10
radio input "true"
click at [479, 343] on p "Were the knowledge checks built in throughout the course helpful for ensuring y…" at bounding box center [341, 328] width 323 height 29
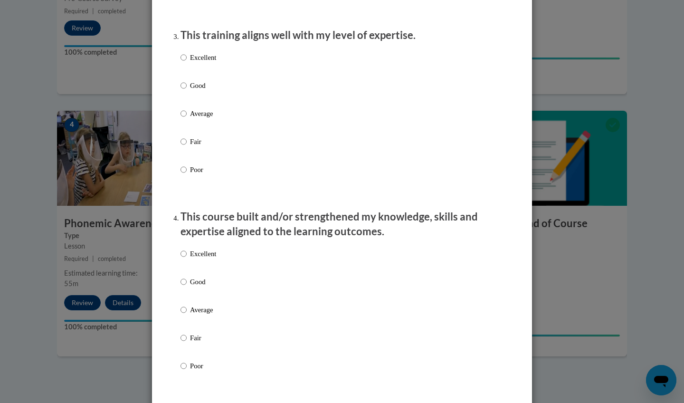
scroll to position [489, 0]
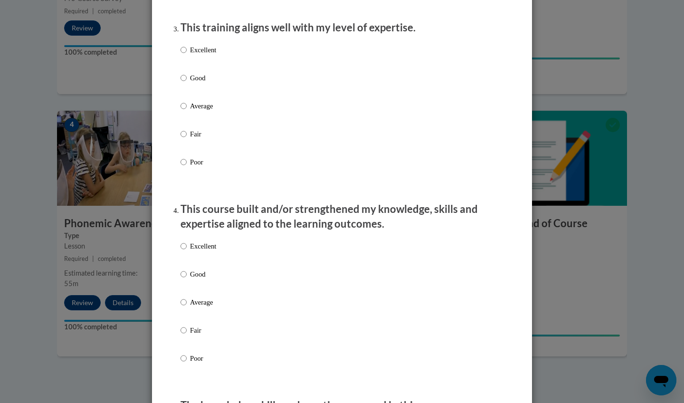
click at [199, 55] on p "Excellent" at bounding box center [203, 50] width 26 height 10
click at [187, 55] on input "Excellent" at bounding box center [183, 50] width 6 height 10
radio input "true"
click at [193, 251] on p "Excellent" at bounding box center [203, 246] width 26 height 10
click at [187, 251] on input "Excellent" at bounding box center [183, 246] width 6 height 10
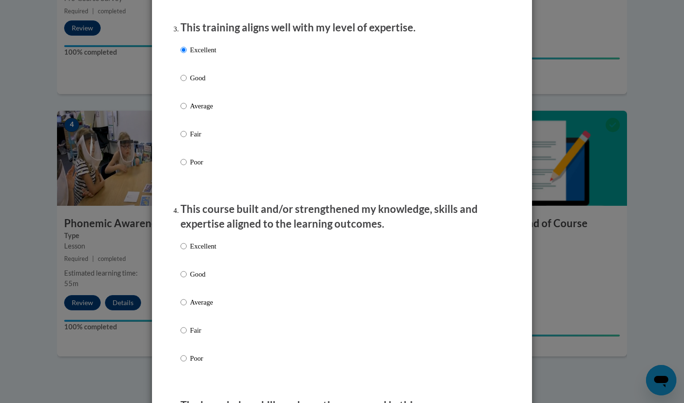
radio input "true"
click at [423, 306] on div "Excellent Good Average Fair Poor" at bounding box center [341, 313] width 323 height 155
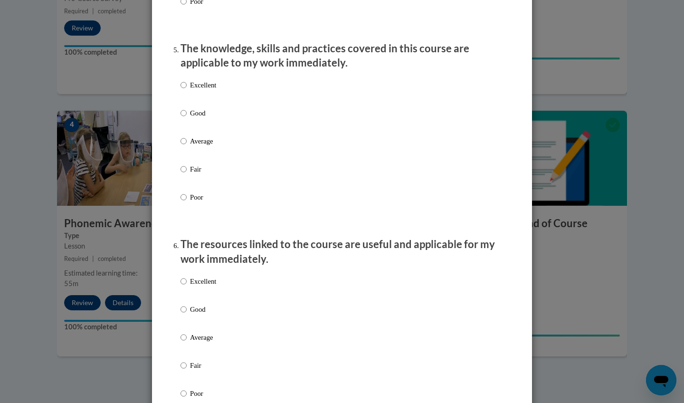
scroll to position [847, 0]
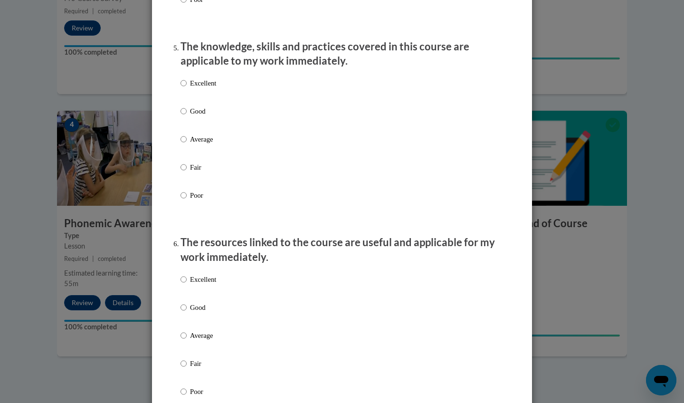
click at [240, 103] on div "Excellent Good Average Fair Poor" at bounding box center [341, 150] width 323 height 155
click at [206, 83] on div "Excellent Good Average Fair Poor" at bounding box center [198, 146] width 36 height 147
click at [198, 88] on p "Excellent" at bounding box center [203, 83] width 26 height 10
click at [187, 88] on input "Excellent" at bounding box center [183, 83] width 6 height 10
radio input "true"
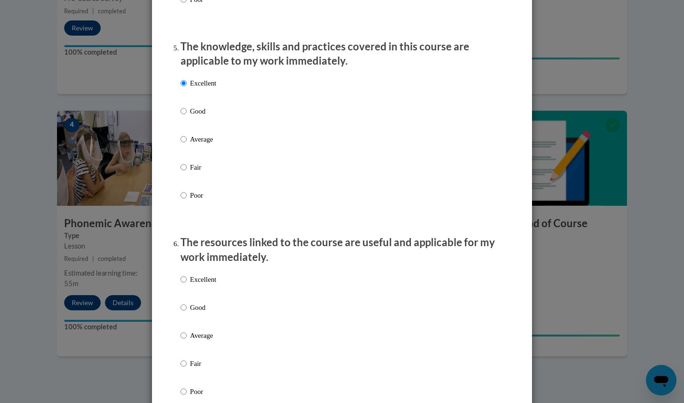
click at [197, 283] on p "Excellent" at bounding box center [203, 279] width 26 height 10
click at [187, 283] on input "Excellent" at bounding box center [183, 279] width 6 height 10
radio input "true"
click at [368, 349] on div "Excellent Good Average Fair Poor" at bounding box center [341, 346] width 323 height 155
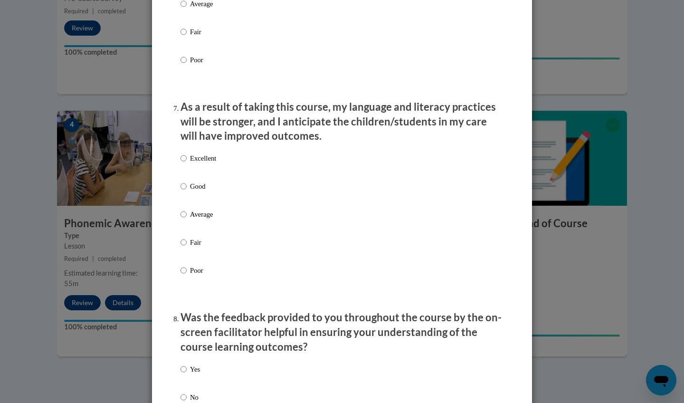
scroll to position [1210, 0]
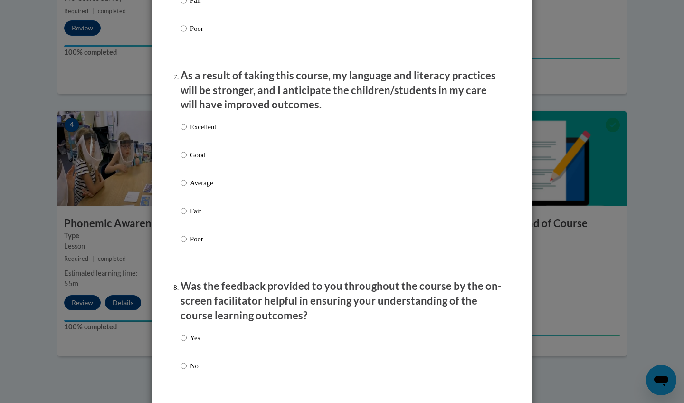
click at [189, 126] on label "Excellent" at bounding box center [198, 135] width 36 height 26
click at [187, 126] on input "Excellent" at bounding box center [183, 127] width 6 height 10
radio input "true"
click at [189, 337] on label "Yes" at bounding box center [189, 345] width 19 height 26
click at [187, 337] on input "Yes" at bounding box center [183, 337] width 6 height 10
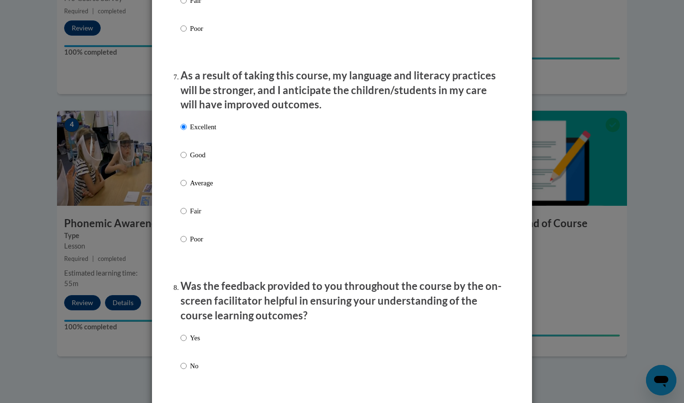
radio input "true"
click at [350, 357] on div "Yes No" at bounding box center [341, 363] width 323 height 71
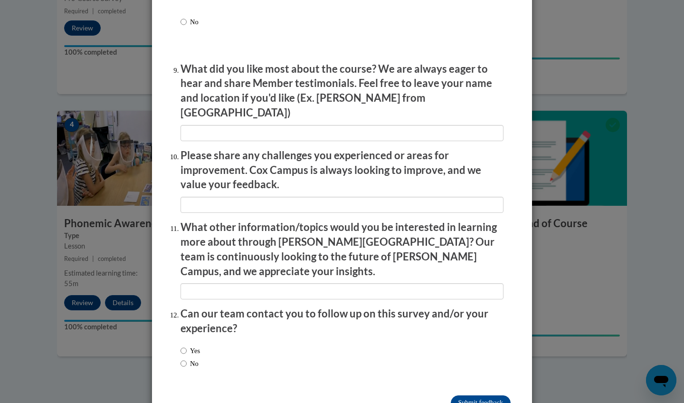
scroll to position [1555, 0]
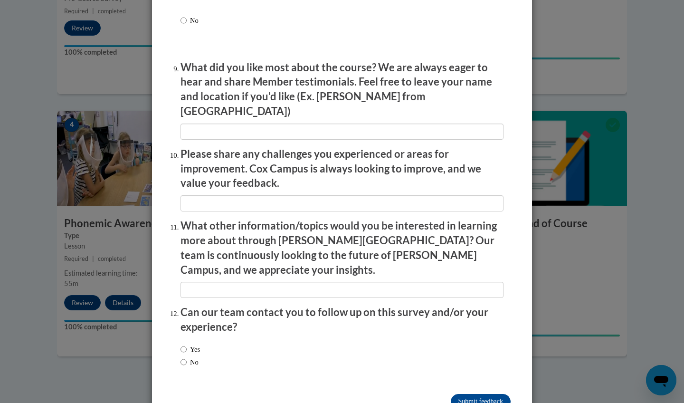
click at [182, 356] on input "No" at bounding box center [183, 361] width 6 height 10
radio input "true"
click at [485, 393] on input "Submit feedback" at bounding box center [480, 400] width 60 height 15
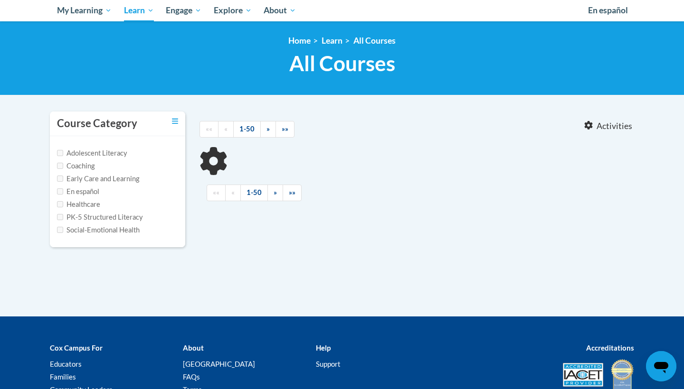
type input "systematic"
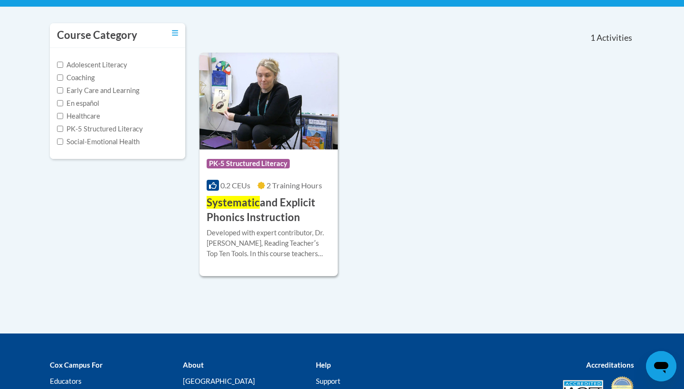
scroll to position [193, 0]
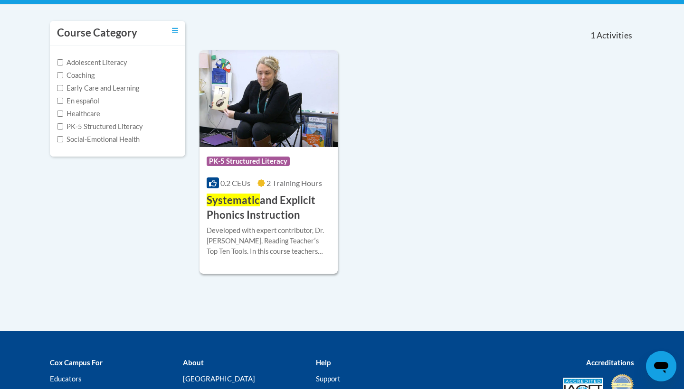
click at [287, 203] on h3 "Systematic and Explicit Phonics Instruction" at bounding box center [268, 207] width 124 height 29
click at [272, 125] on img at bounding box center [268, 98] width 138 height 97
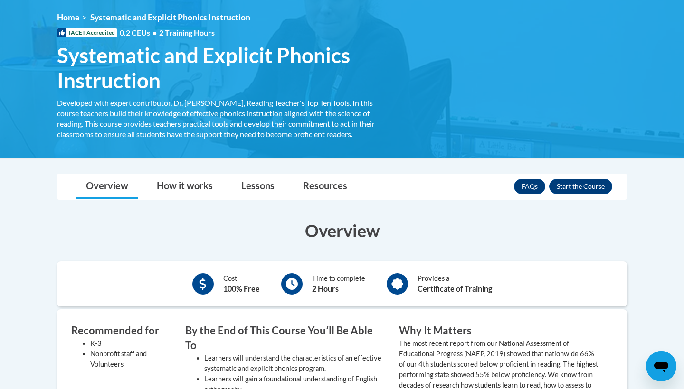
scroll to position [122, 0]
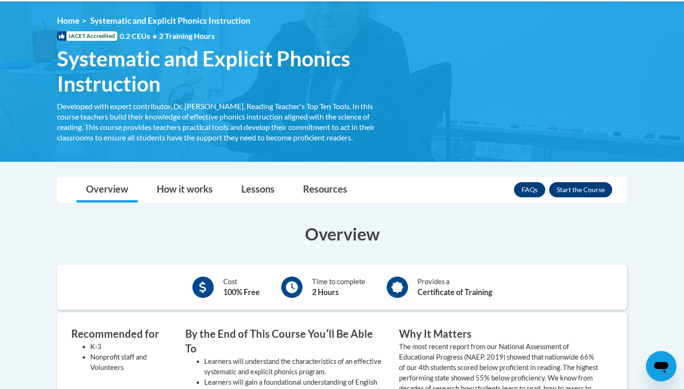
click at [567, 192] on button "Enroll" at bounding box center [580, 189] width 63 height 15
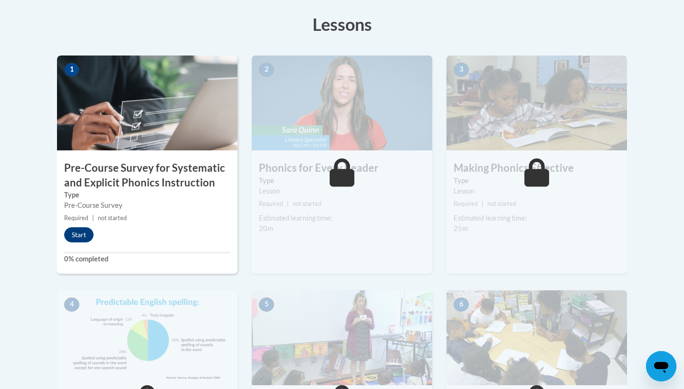
scroll to position [260, 0]
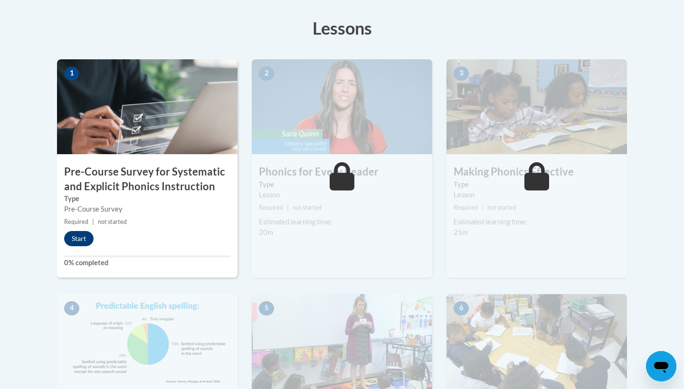
click at [85, 244] on button "Start" at bounding box center [78, 238] width 29 height 15
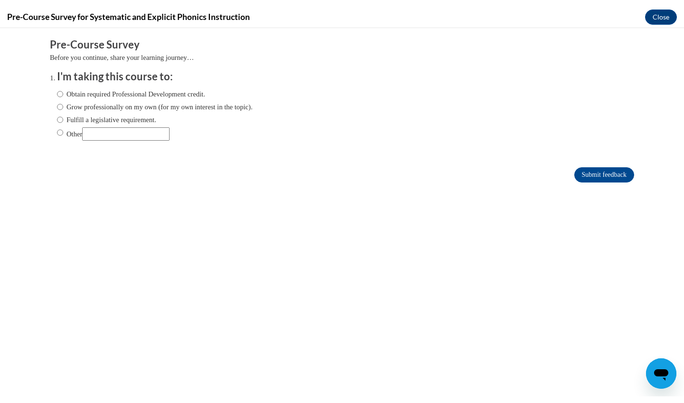
scroll to position [0, 0]
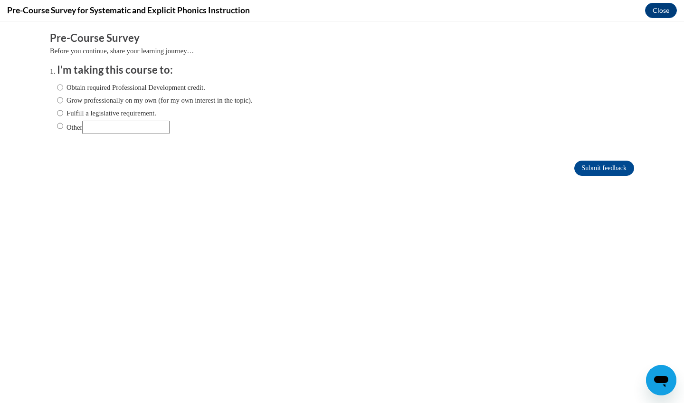
click at [108, 89] on label "Obtain required Professional Development credit." at bounding box center [131, 87] width 148 height 10
click at [63, 89] on input "Obtain required Professional Development credit." at bounding box center [60, 87] width 6 height 10
radio input "true"
click at [606, 162] on input "Submit feedback" at bounding box center [604, 167] width 60 height 15
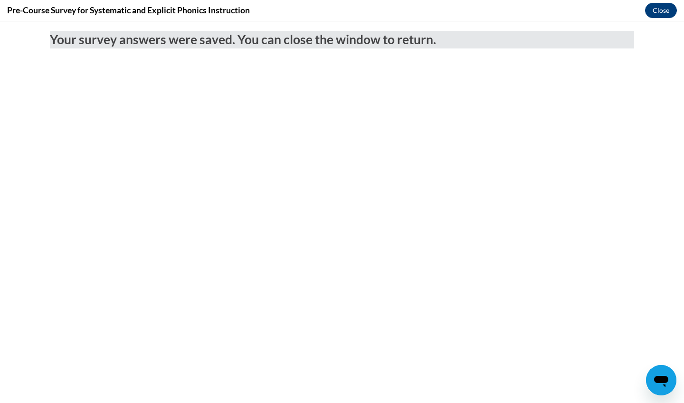
click at [657, 11] on button "Close" at bounding box center [661, 10] width 32 height 15
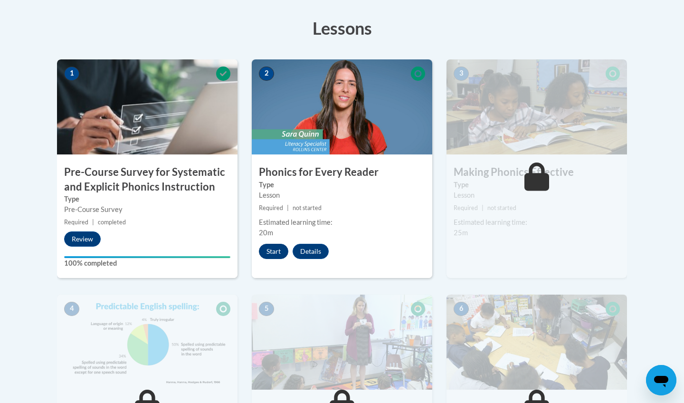
click at [272, 252] on button "Start" at bounding box center [273, 251] width 29 height 15
